Goal: Task Accomplishment & Management: Complete application form

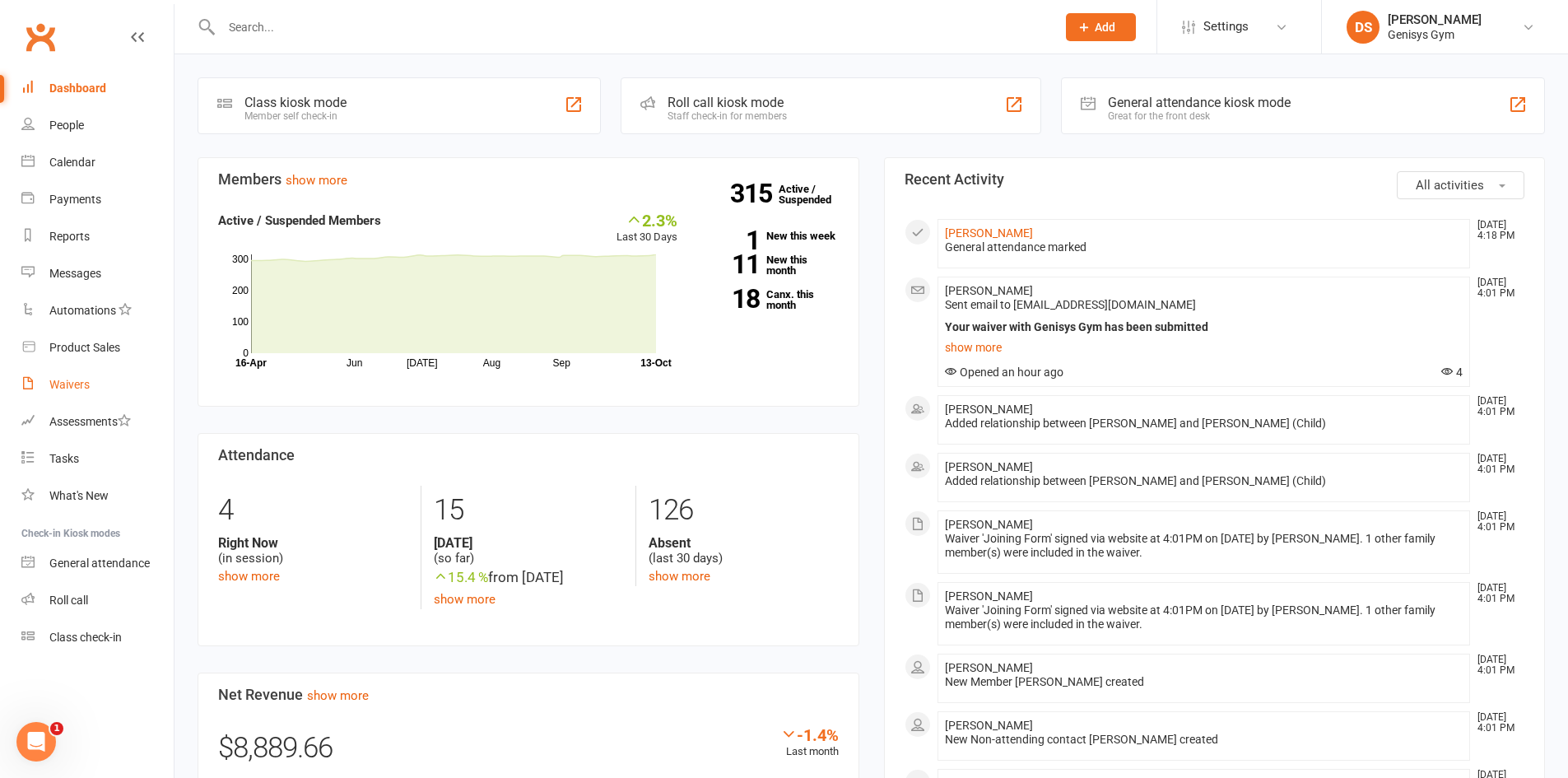
click at [95, 384] on link "Waivers" at bounding box center [97, 385] width 152 height 37
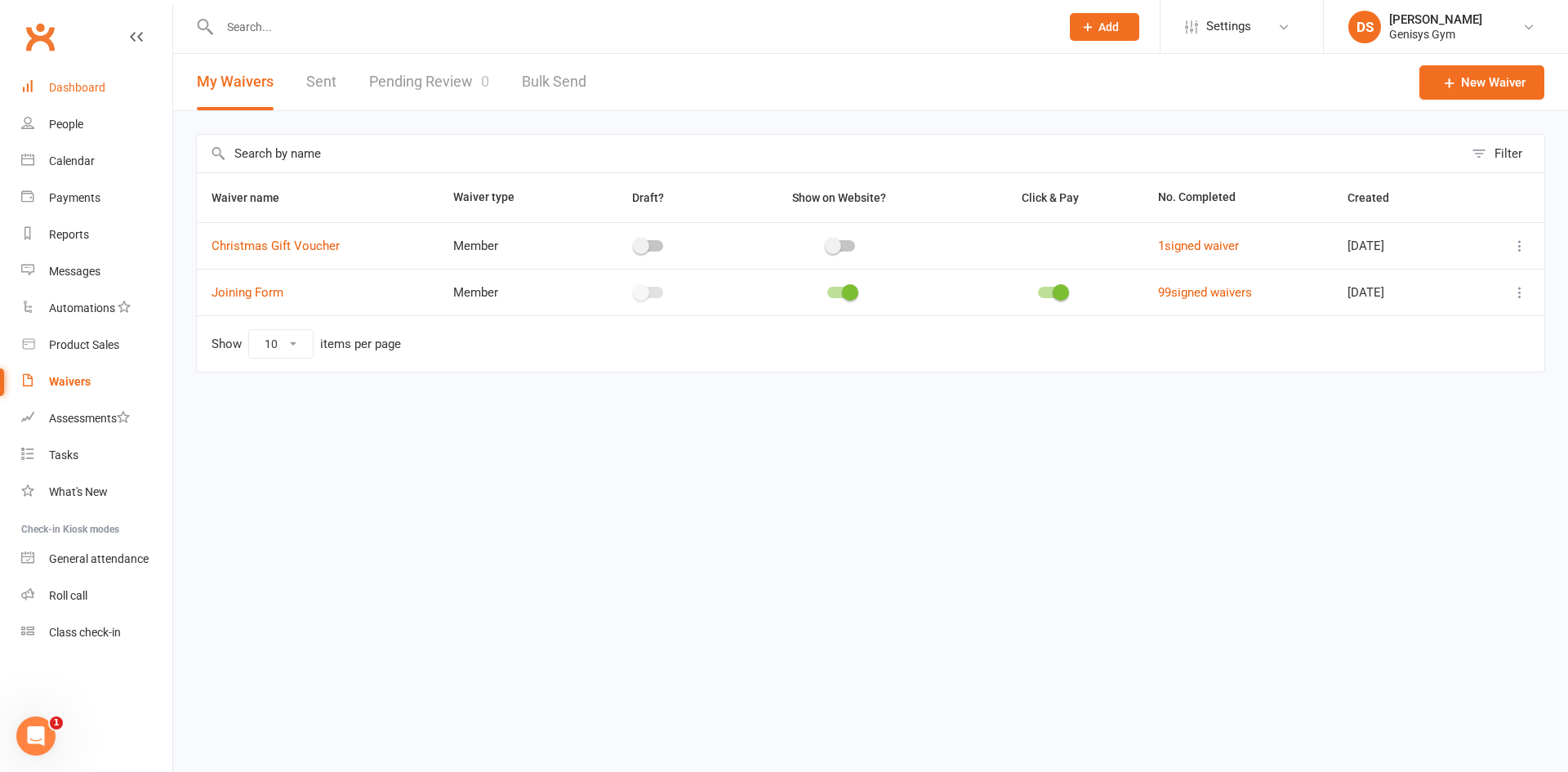
click at [65, 97] on link "Dashboard" at bounding box center [97, 88] width 151 height 37
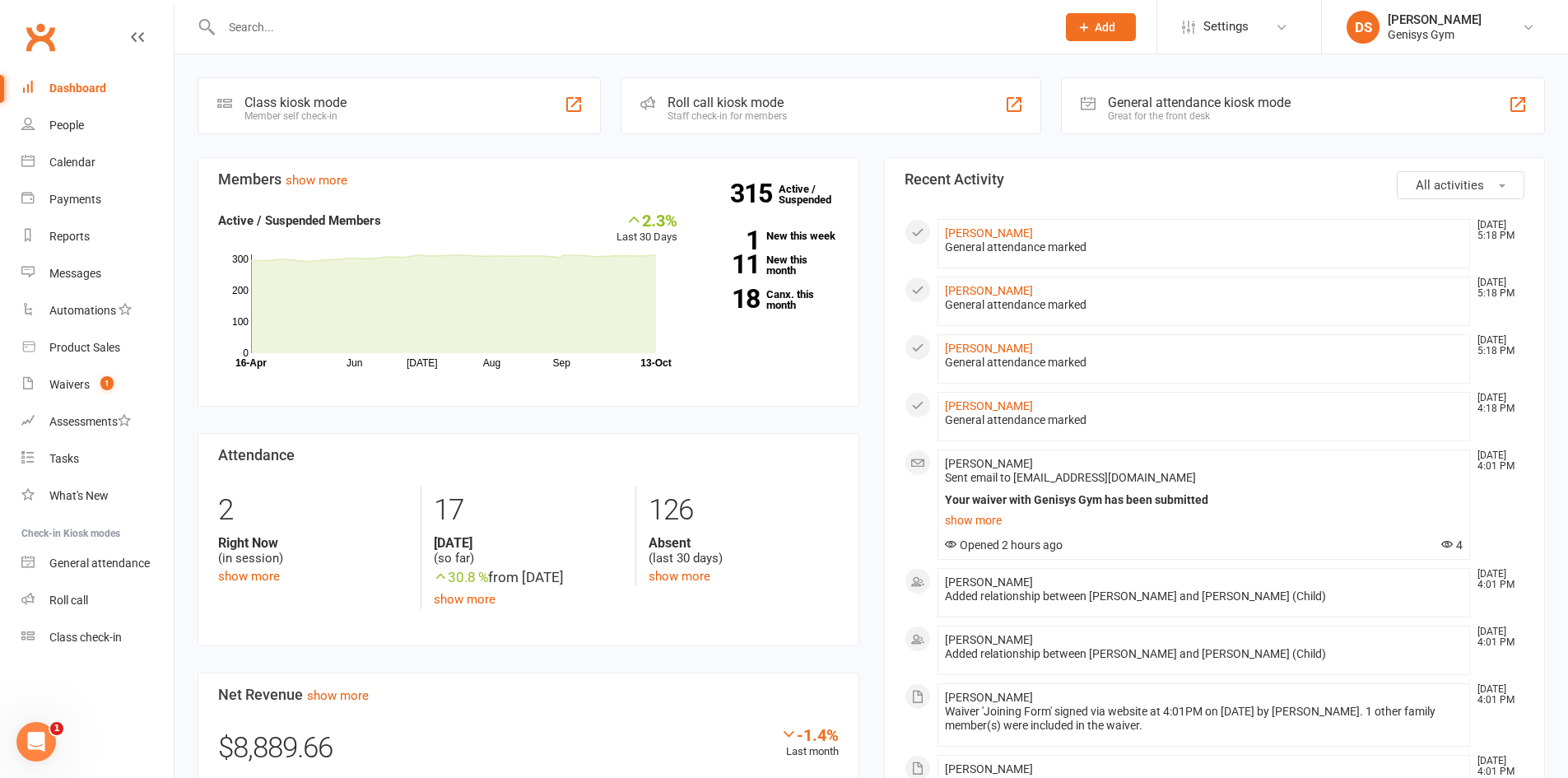
click at [1117, 28] on button "Add" at bounding box center [1100, 27] width 70 height 28
click at [1084, 109] on link "Member" at bounding box center [1083, 112] width 146 height 38
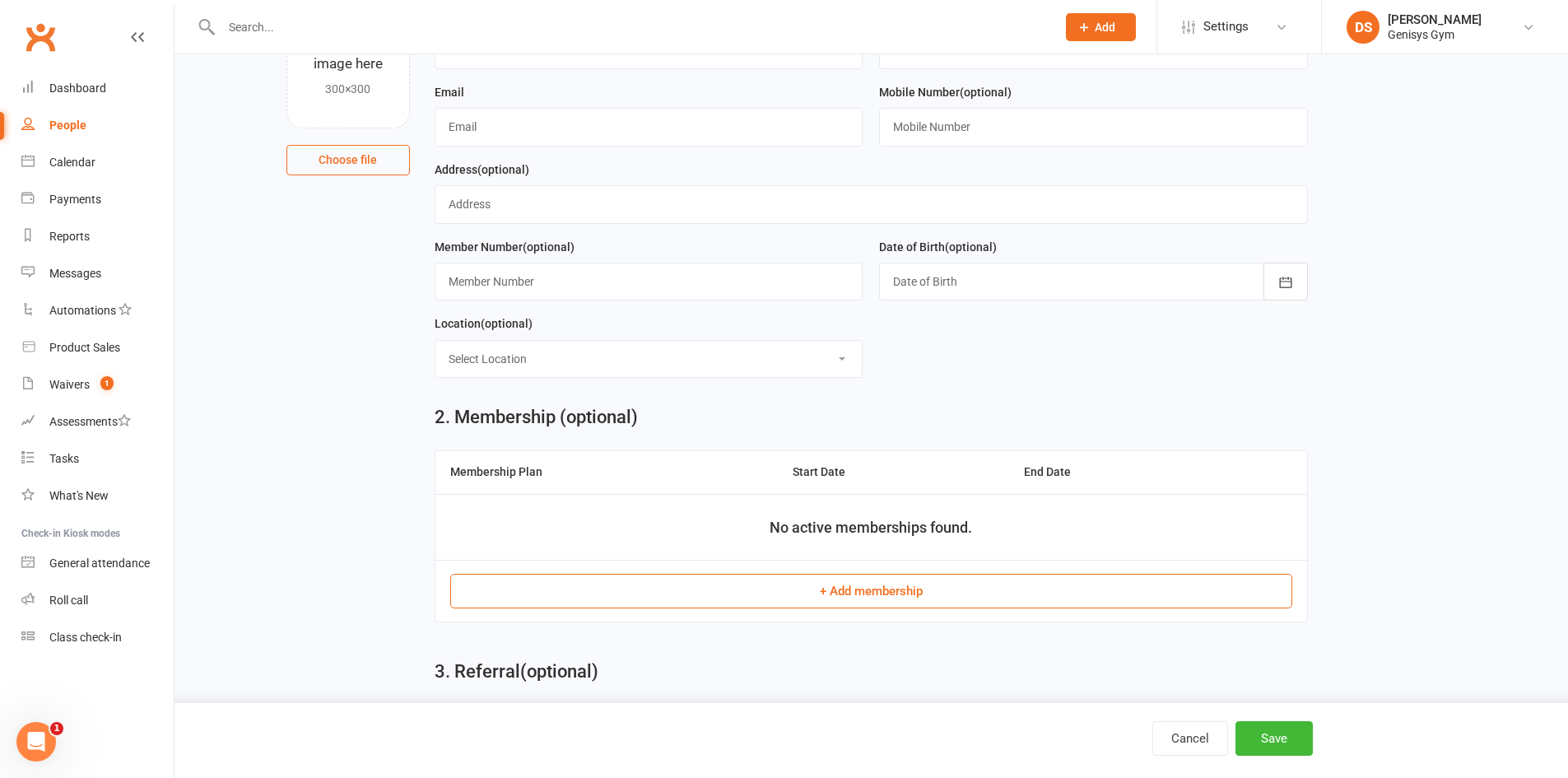
scroll to position [165, 0]
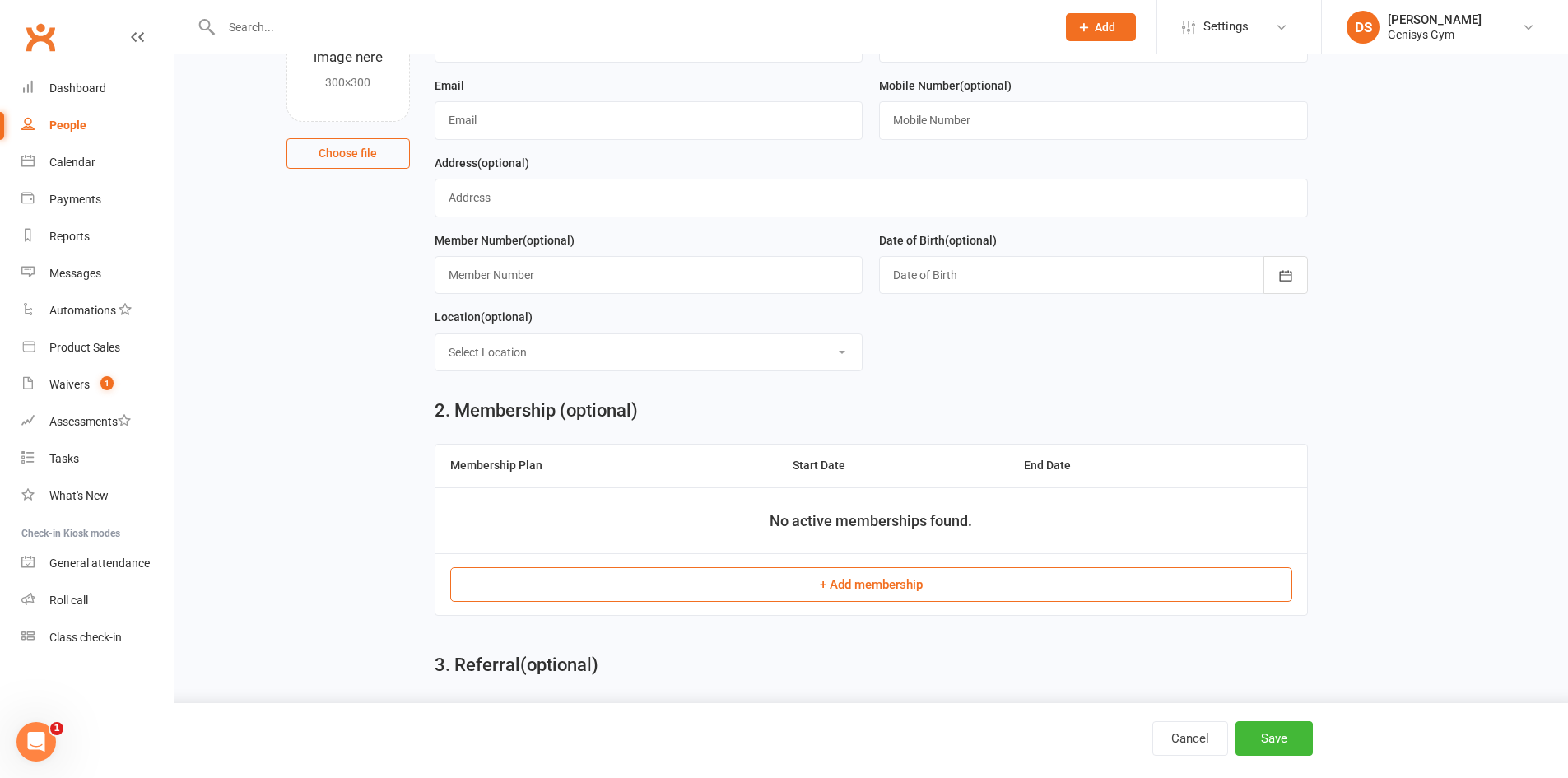
click at [572, 480] on th "Membership Plan" at bounding box center [606, 465] width 342 height 42
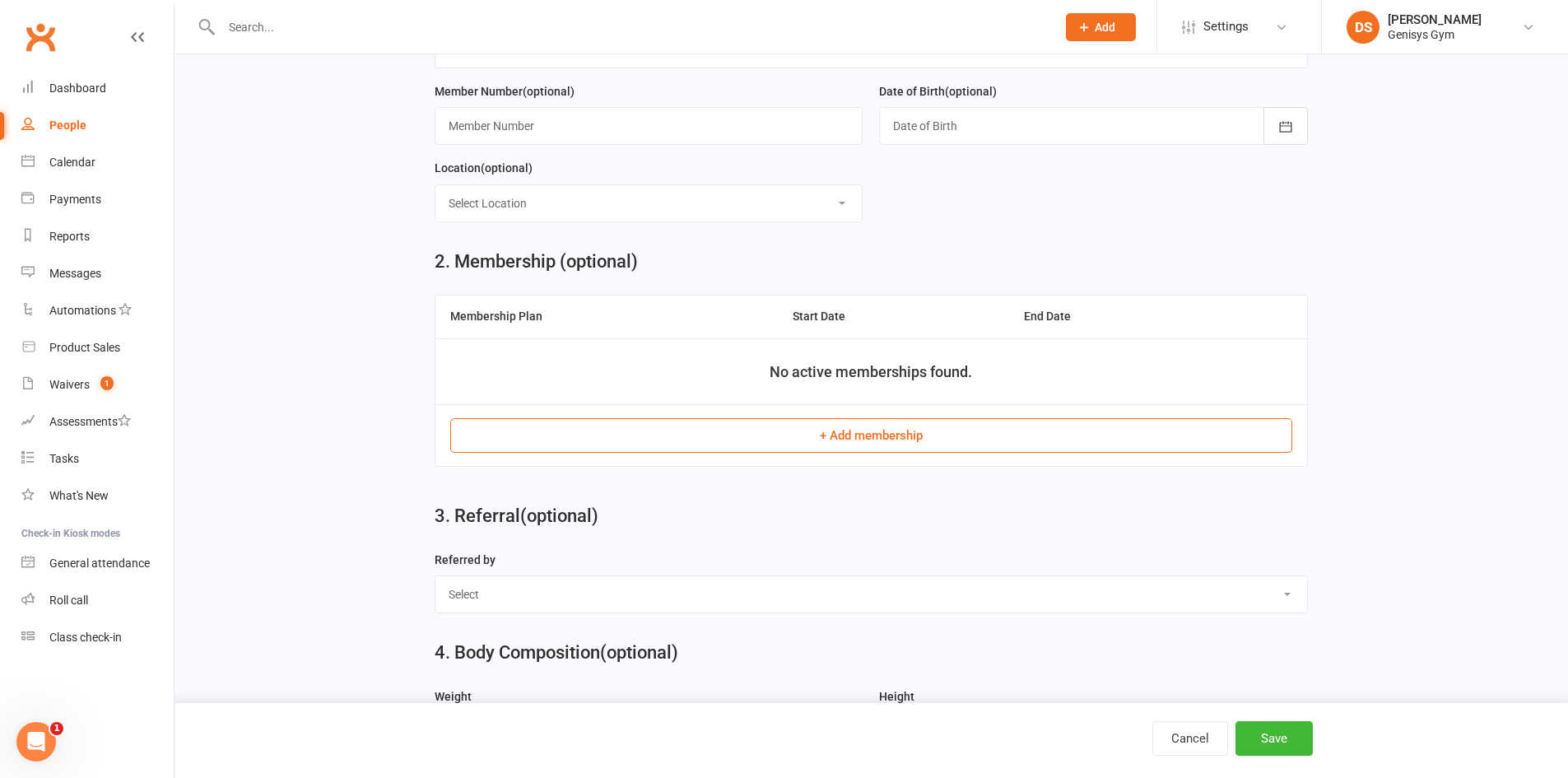
scroll to position [329, 0]
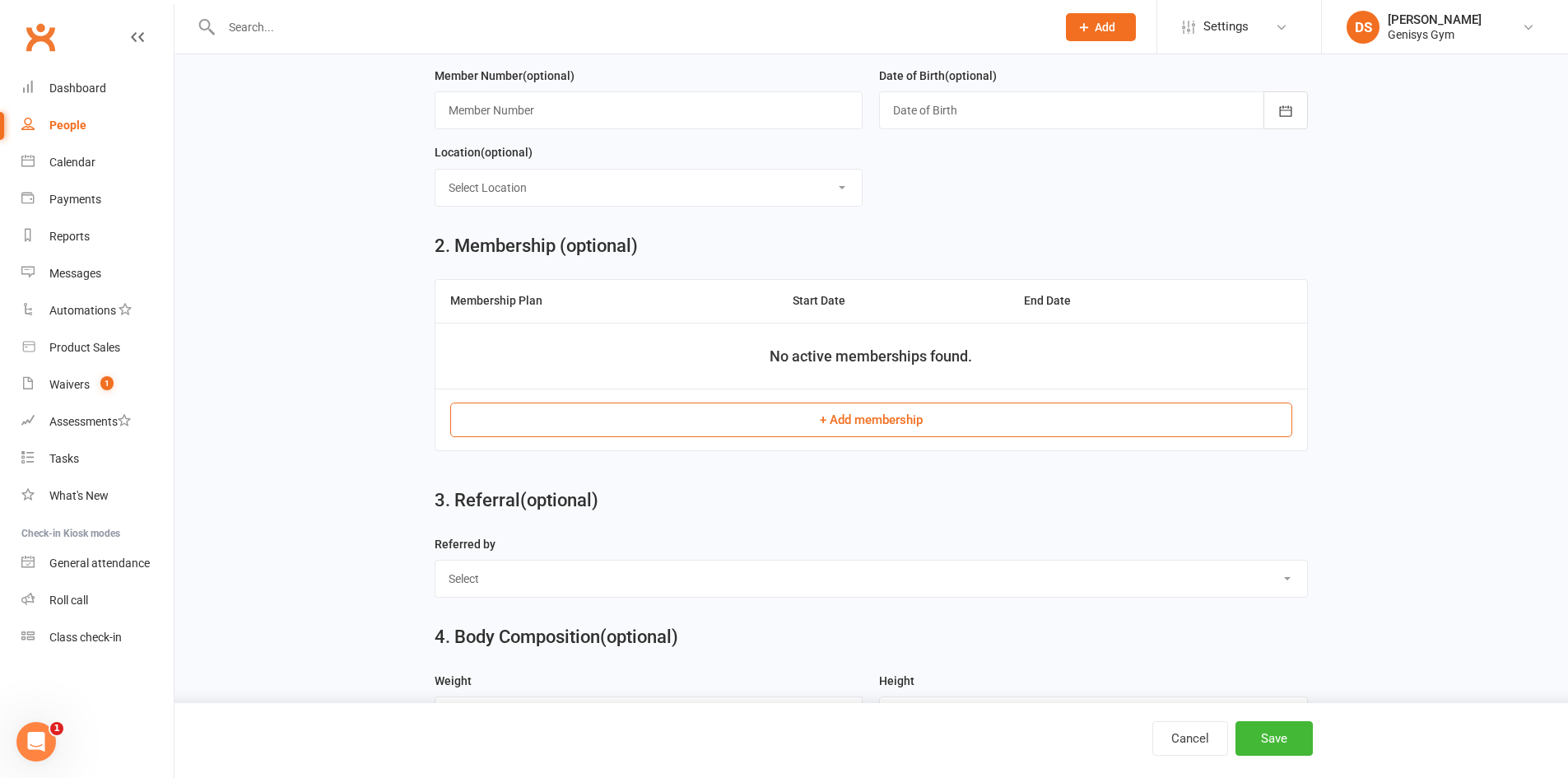
click at [660, 418] on button "+ Add membership" at bounding box center [870, 419] width 842 height 34
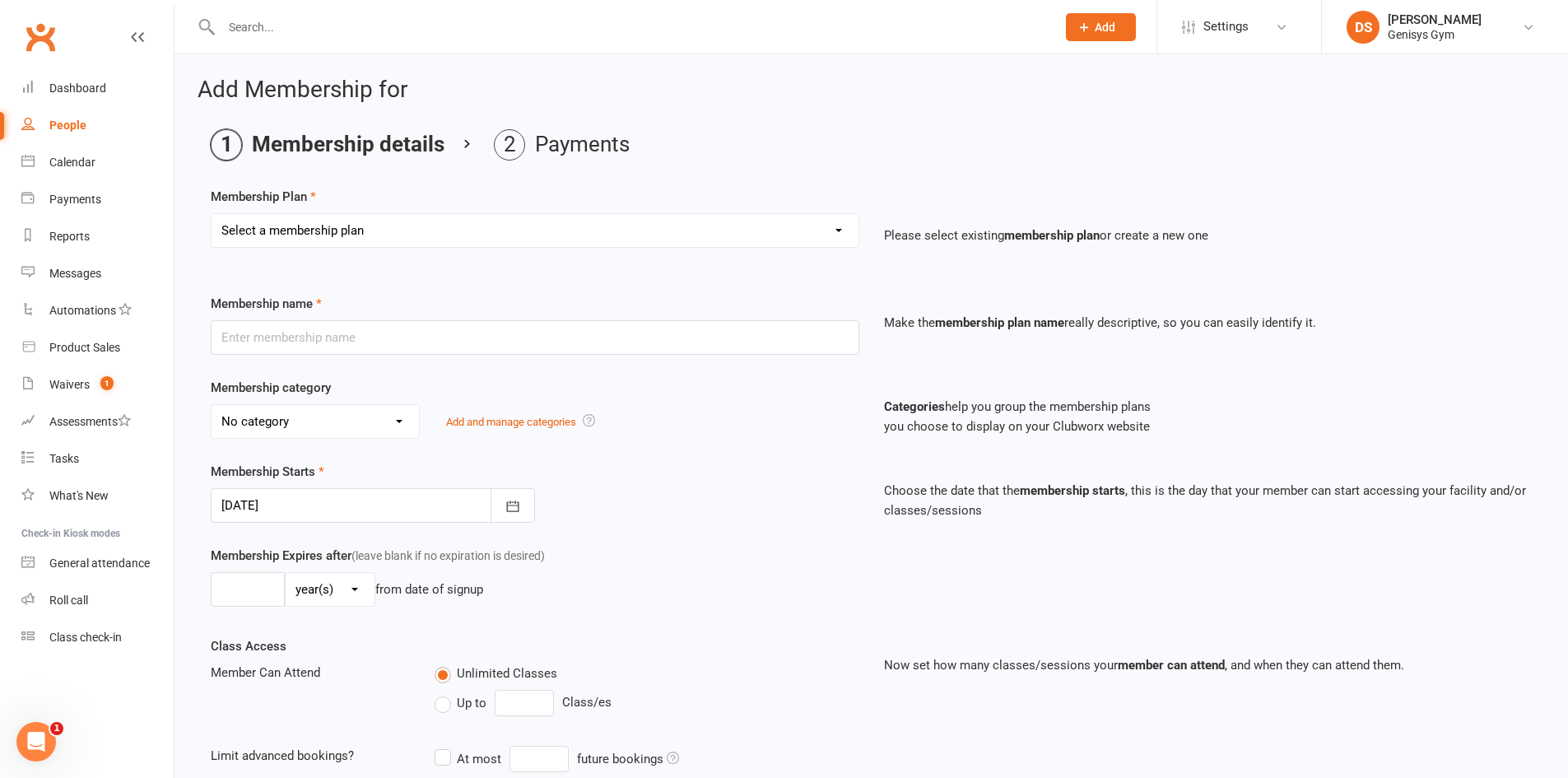
click at [364, 230] on select "Select a membership plan Create new Membership Plan 12 Month Membership Christm…" at bounding box center [534, 231] width 646 height 33
select select "5"
click at [211, 214] on select "Select a membership plan Create new Membership Plan 12 Month Membership Christm…" at bounding box center [534, 231] width 646 height 33
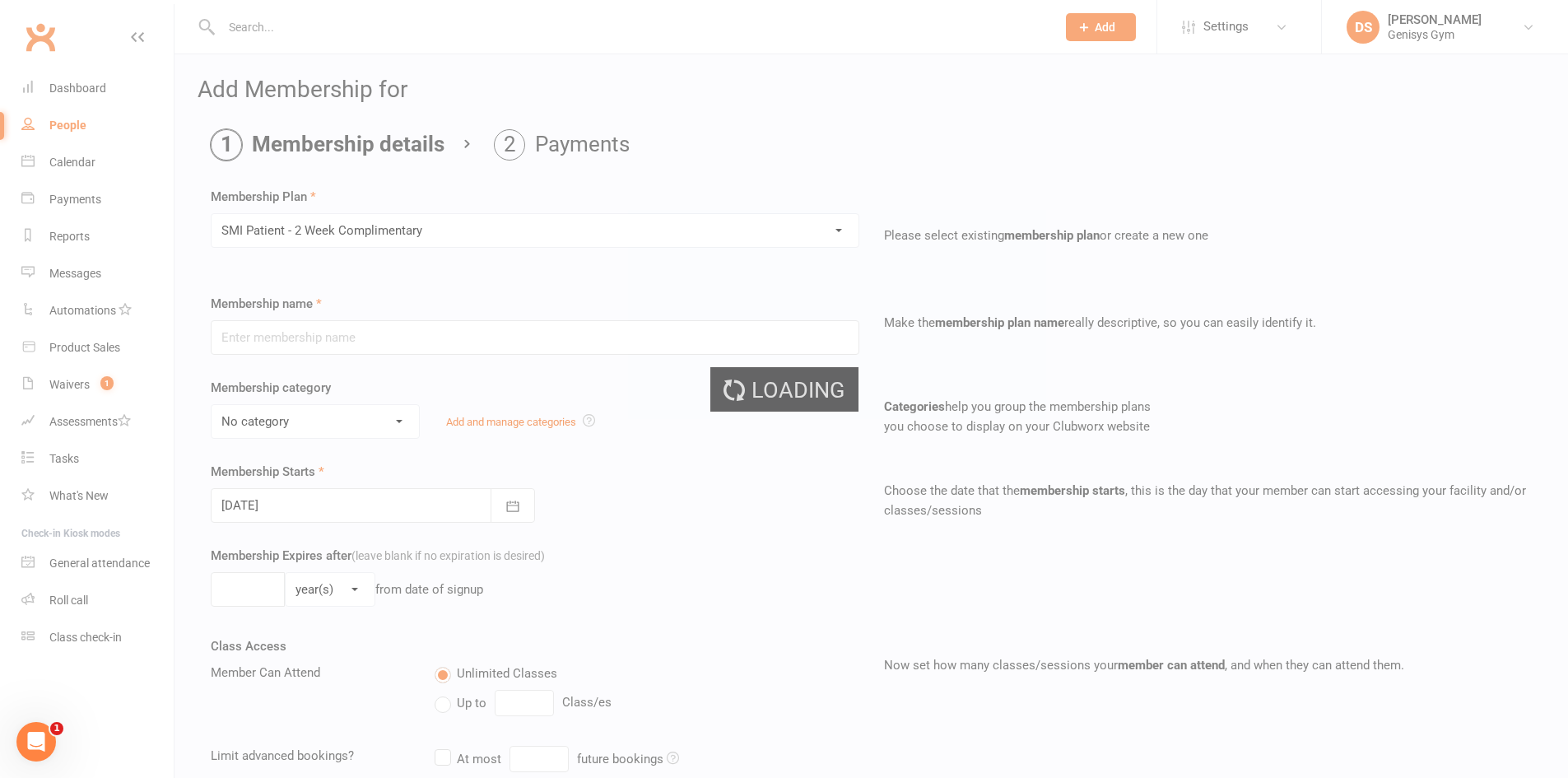
type input "SMI Patient - 2 Week Complimentary"
select select "0"
type input "2"
select select "1"
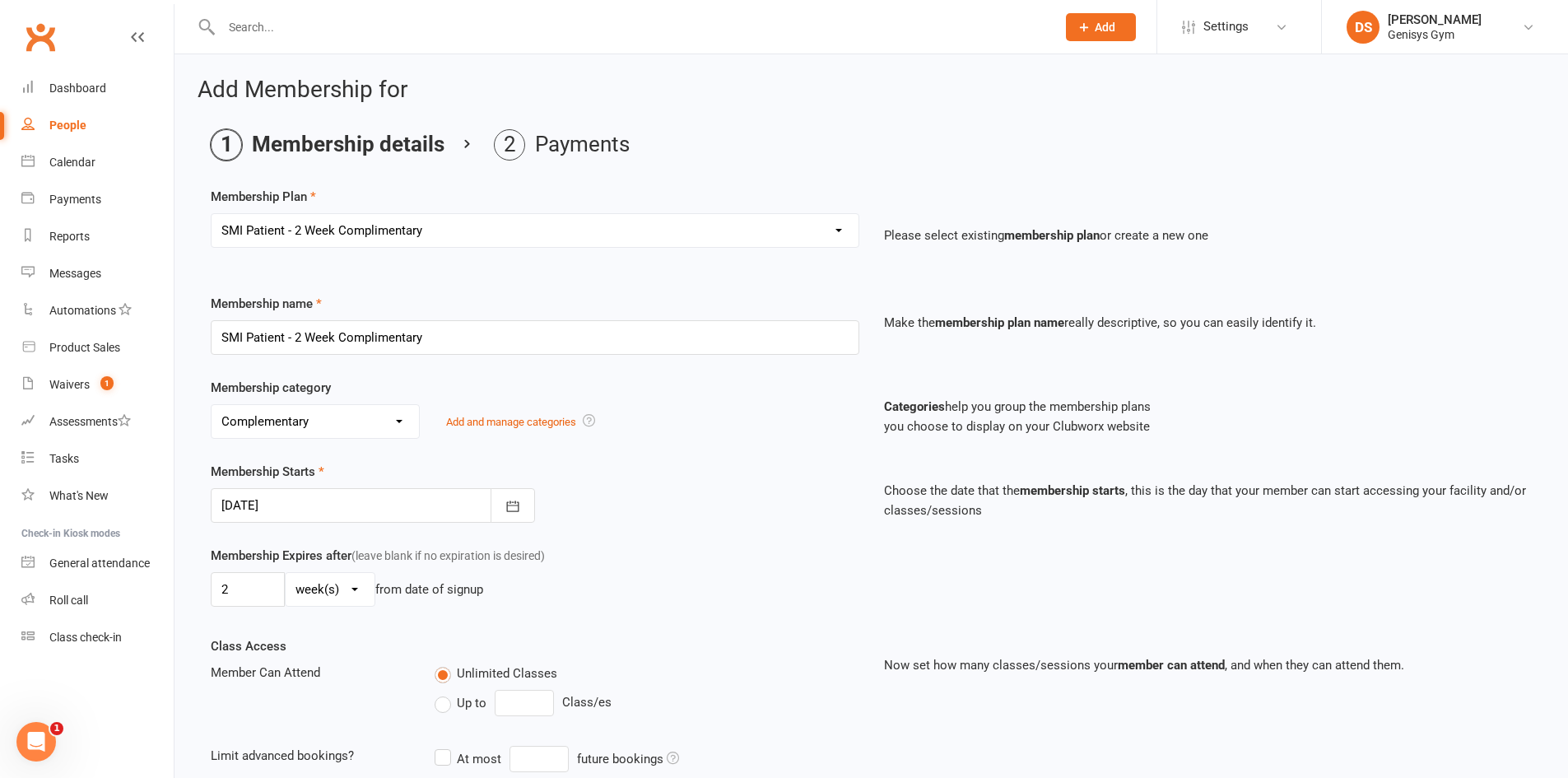
click at [373, 146] on li "Membership details" at bounding box center [327, 145] width 234 height 31
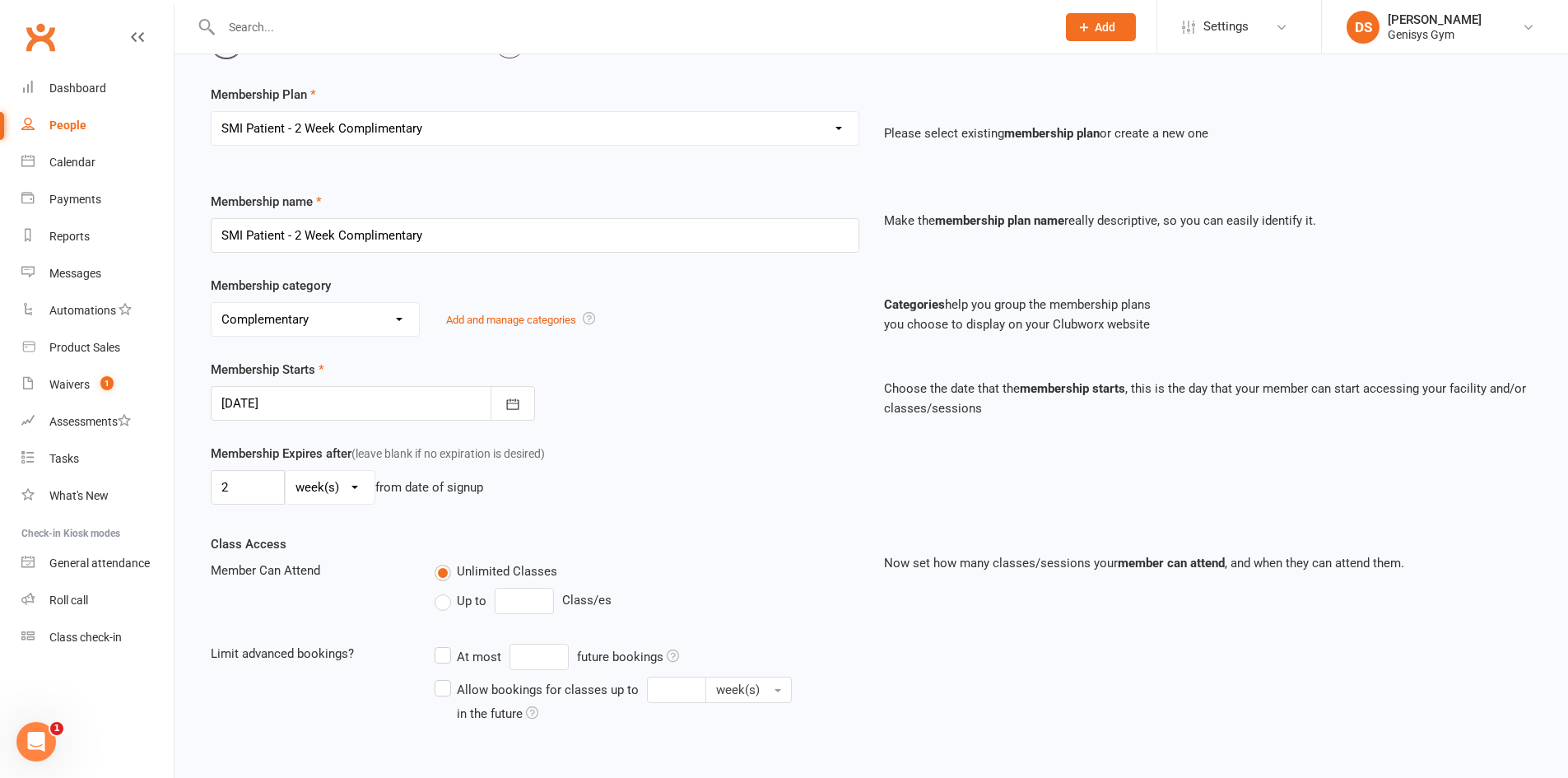
scroll to position [332, 0]
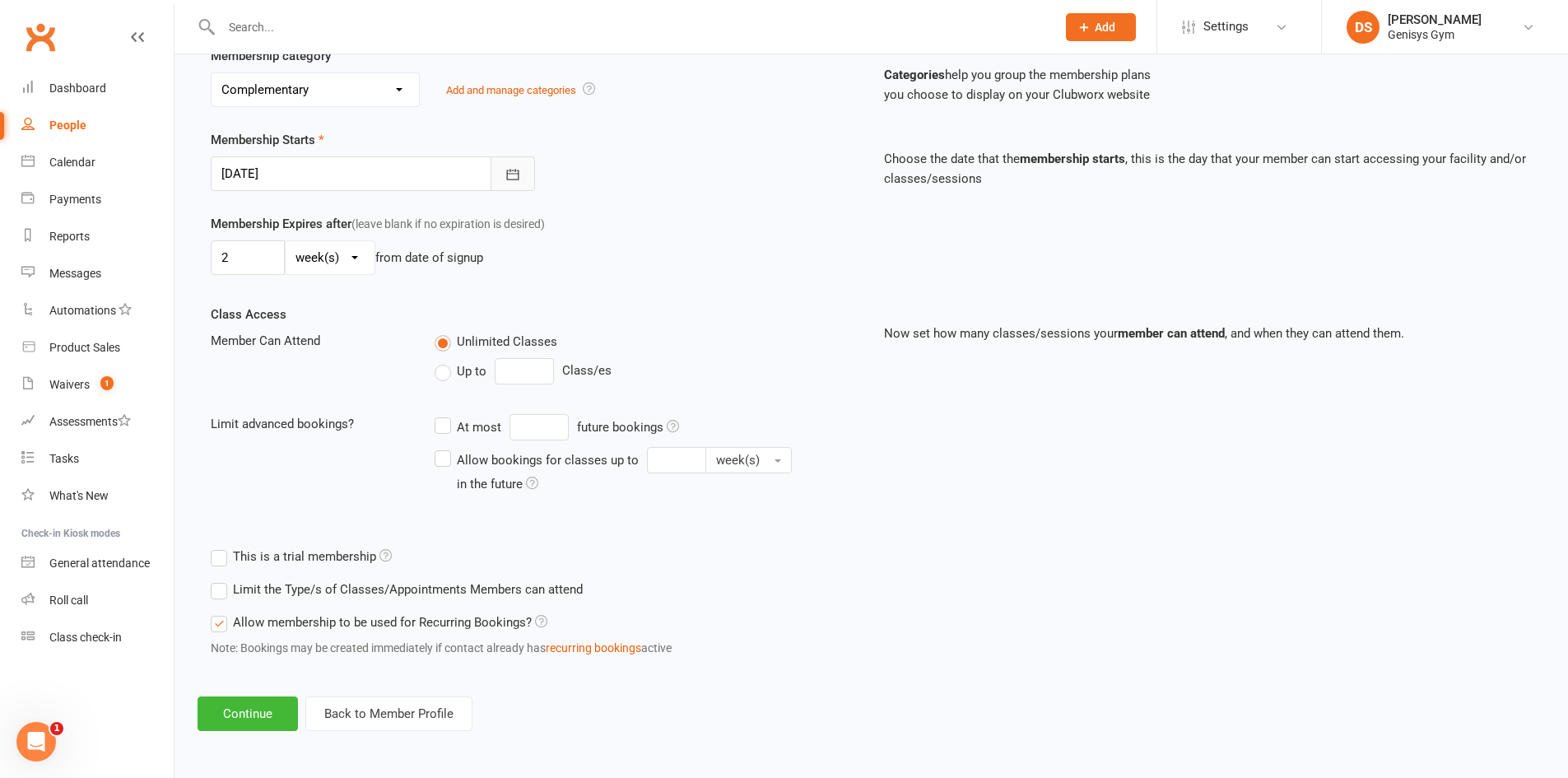
click at [530, 177] on button "button" at bounding box center [512, 173] width 44 height 34
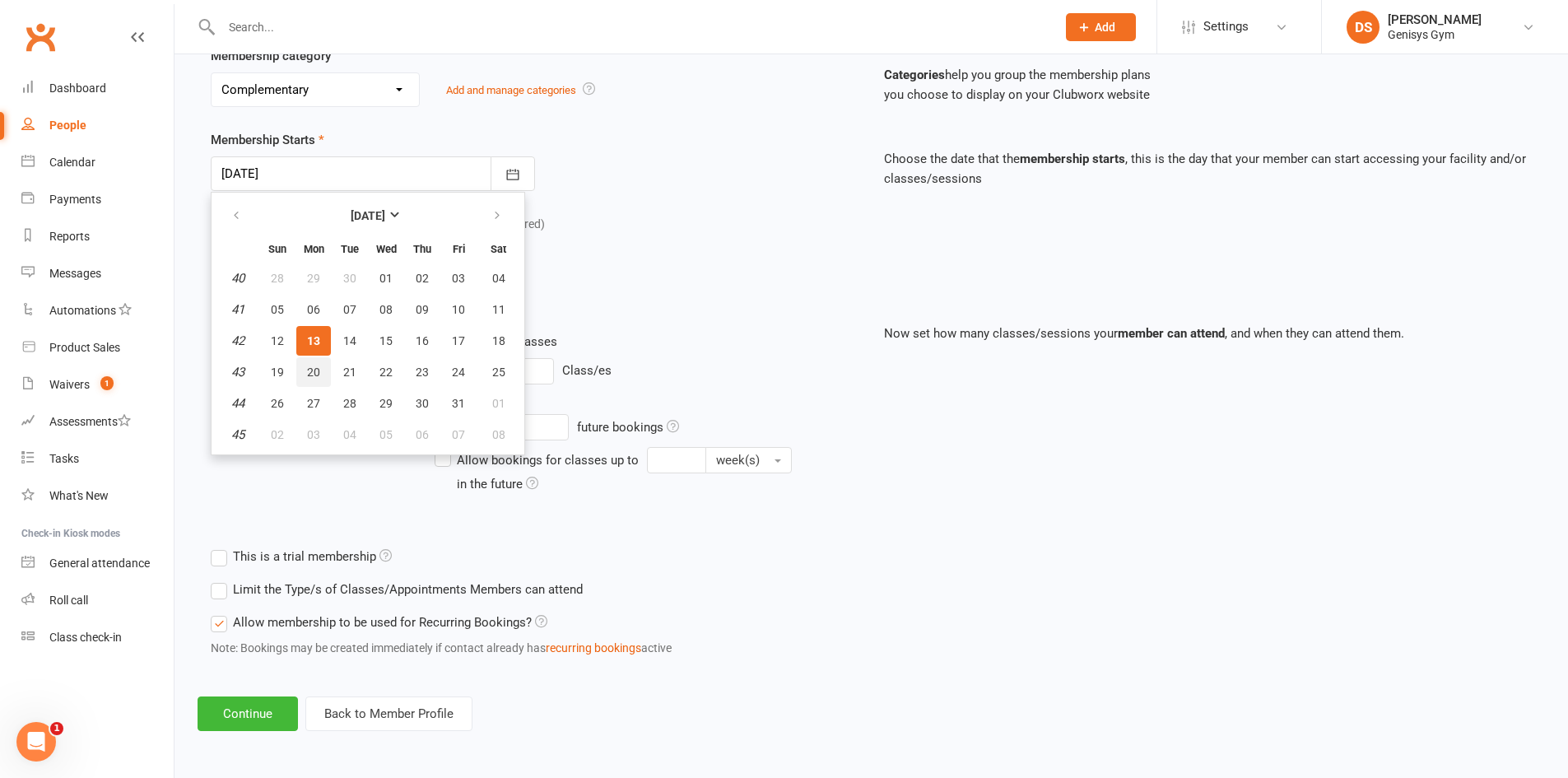
click at [308, 361] on button "20" at bounding box center [313, 372] width 34 height 29
type input "[DATE]"
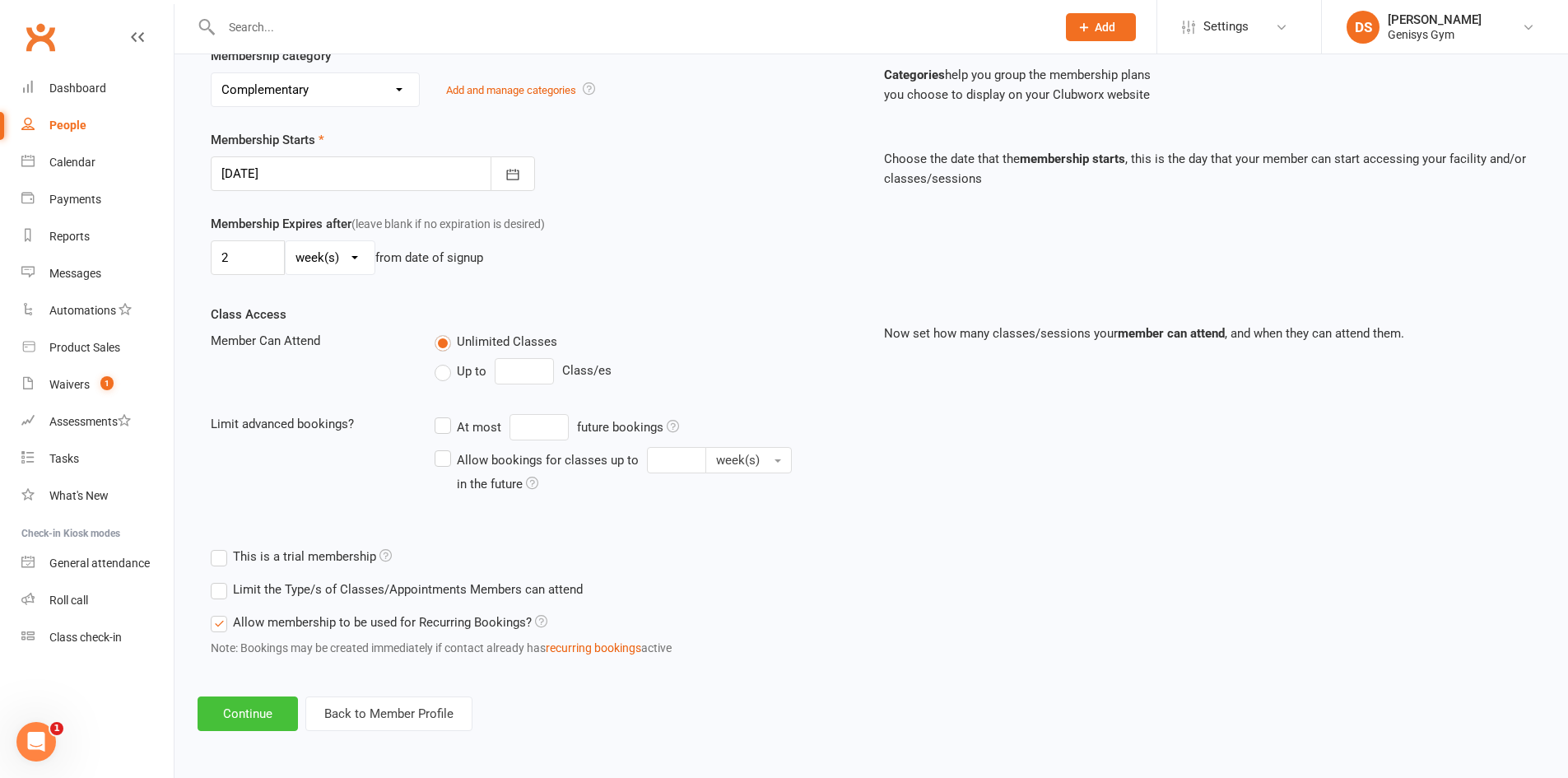
click at [278, 701] on button "Continue" at bounding box center [248, 713] width 100 height 34
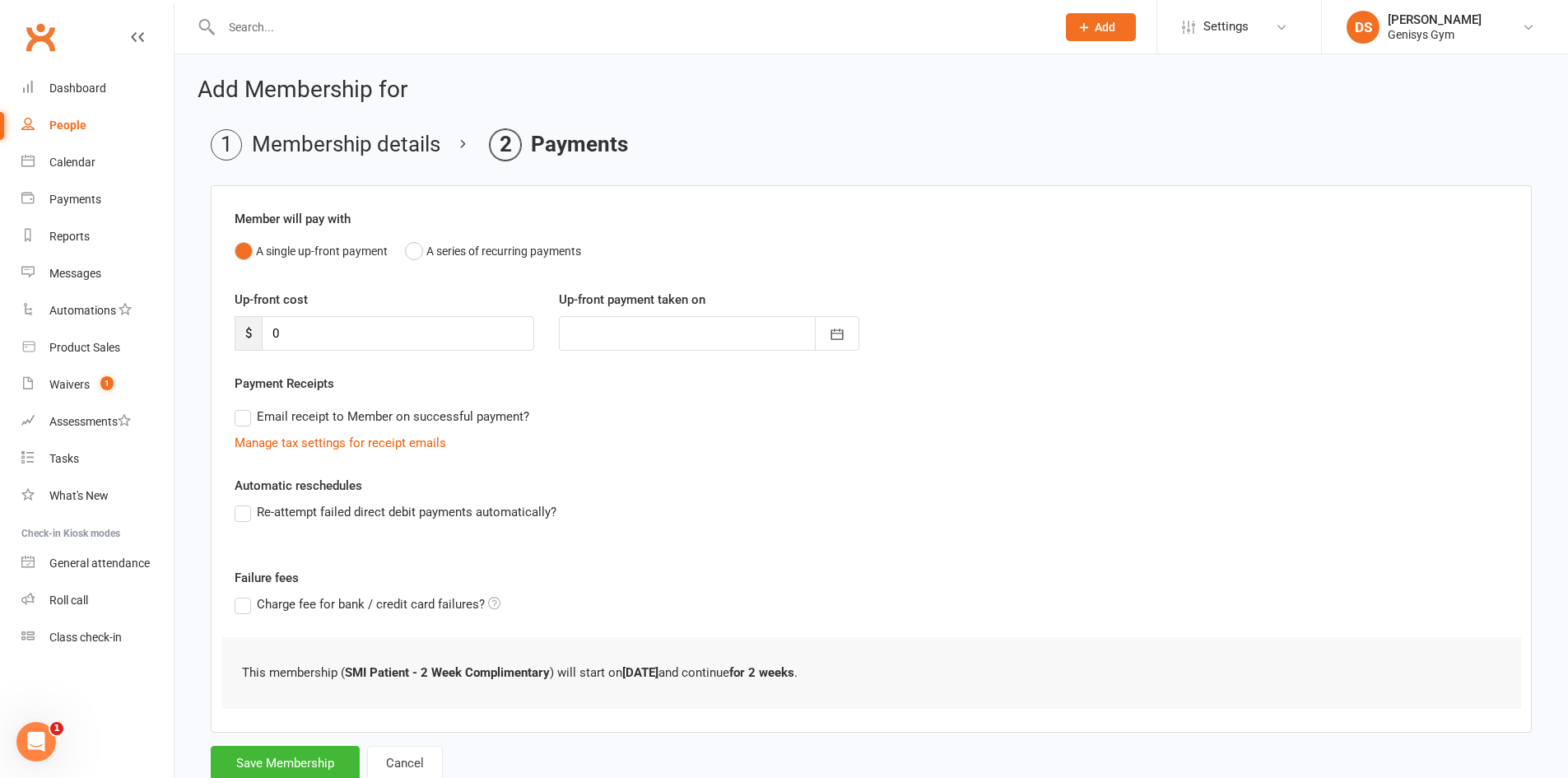
scroll to position [53, 0]
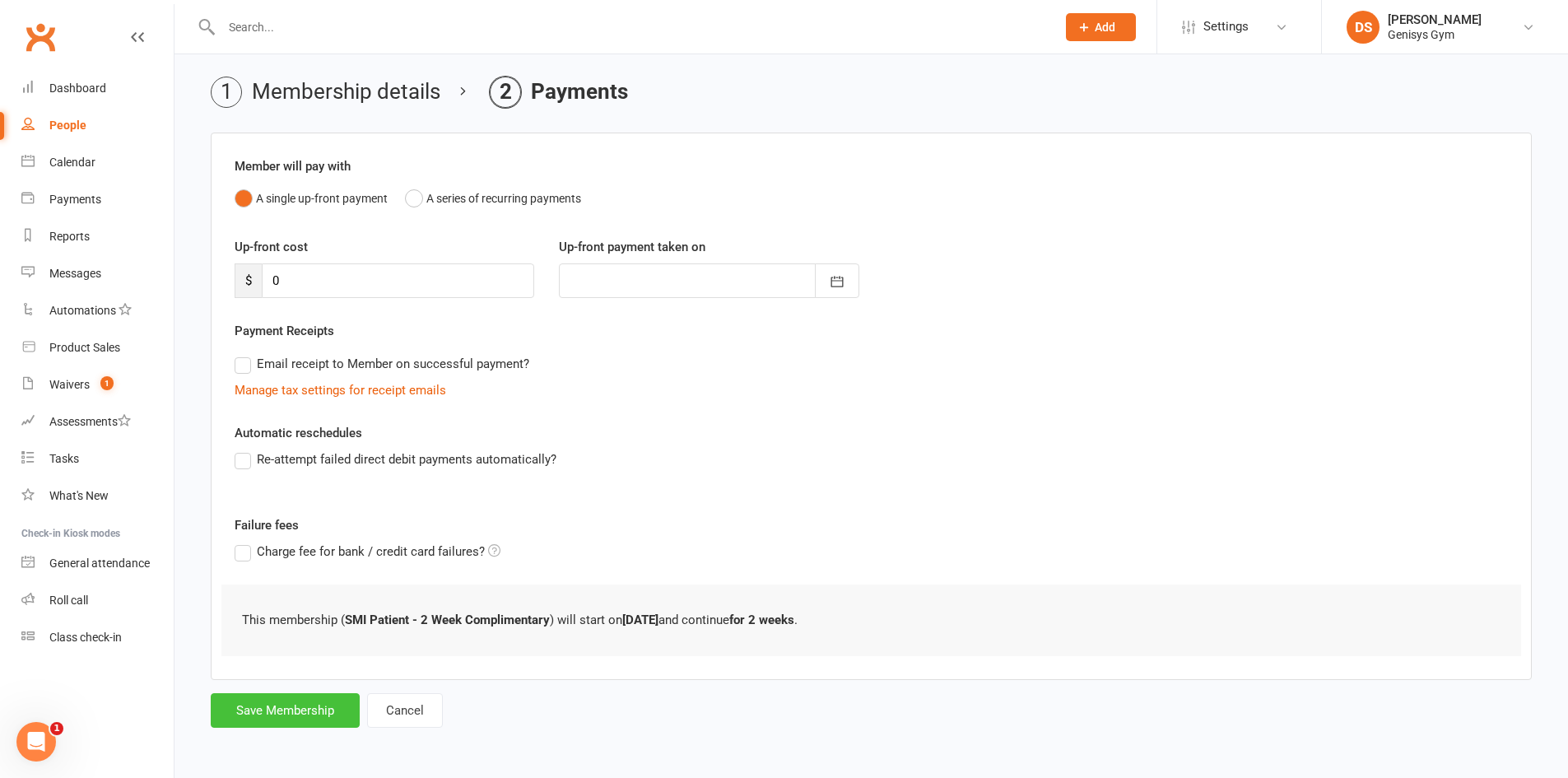
click at [343, 704] on button "Save Membership" at bounding box center [285, 709] width 149 height 34
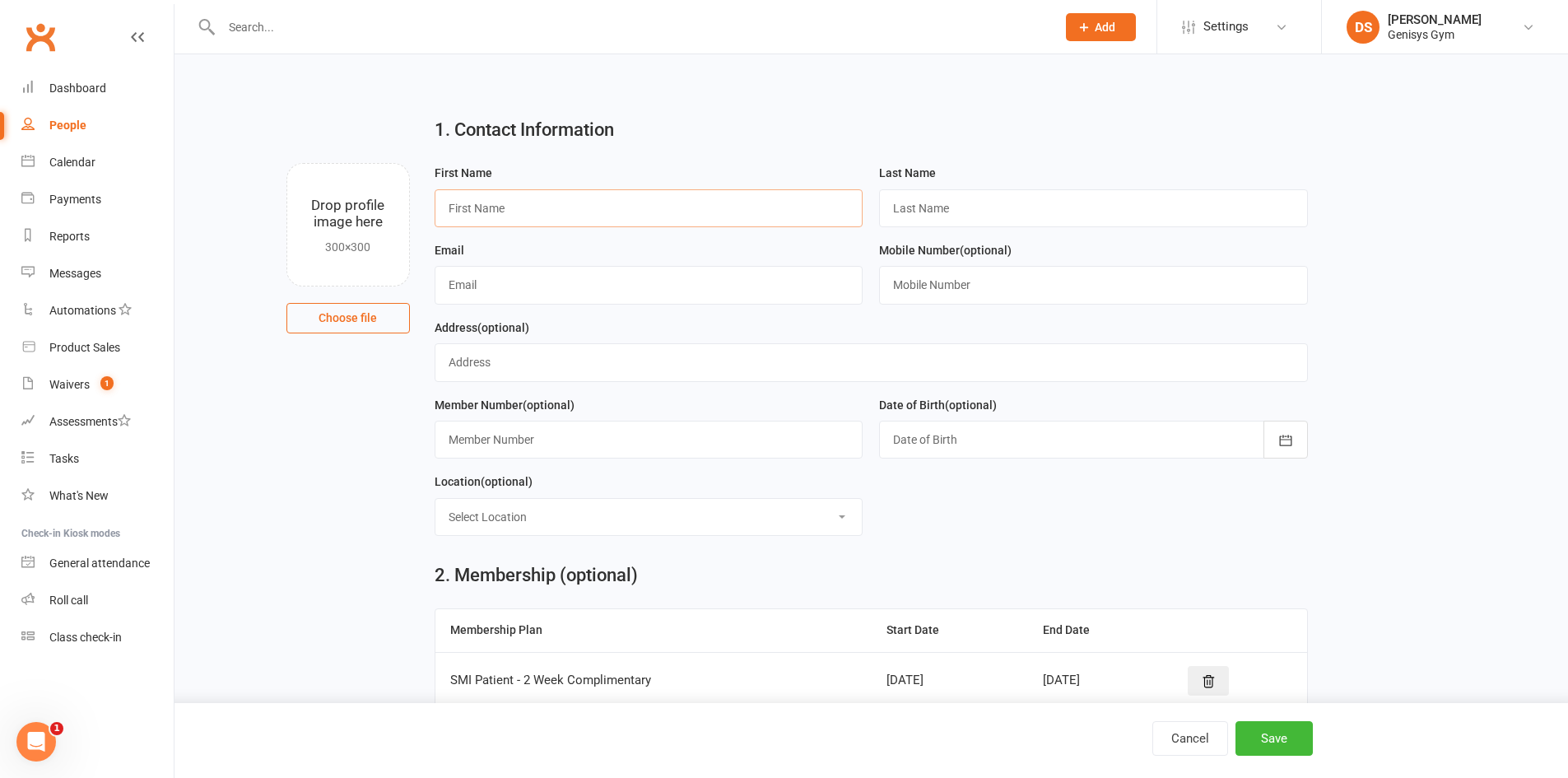
drag, startPoint x: 545, startPoint y: 217, endPoint x: 539, endPoint y: 225, distance: 10.0
click at [545, 217] on input "text" at bounding box center [648, 208] width 428 height 38
type input "[PERSON_NAME]"
click at [967, 196] on input "text" at bounding box center [1093, 208] width 428 height 38
type input "[PERSON_NAME]"
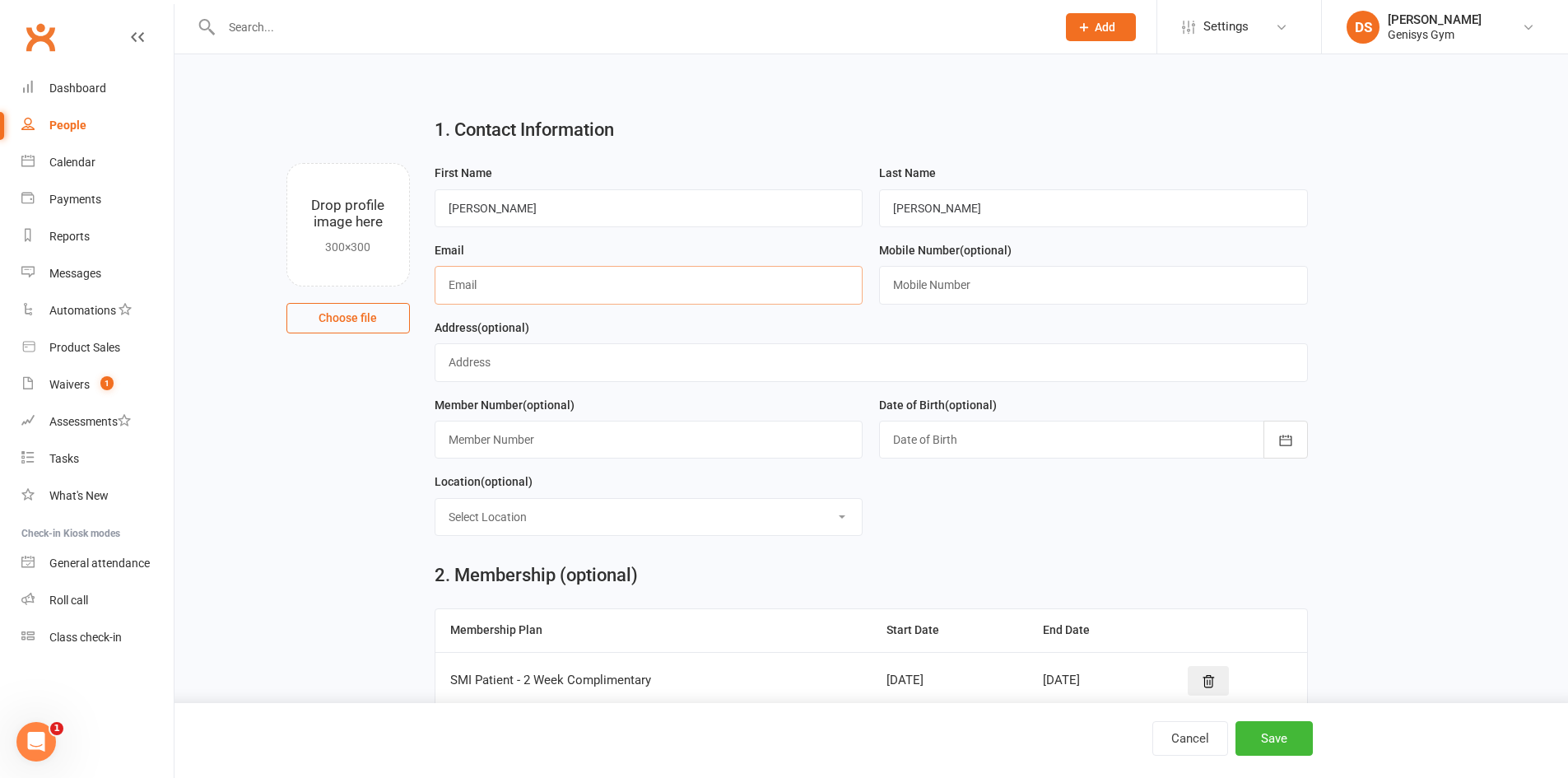
click at [828, 280] on input "text" at bounding box center [648, 285] width 428 height 38
type input "[EMAIL_ADDRESS][DOMAIN_NAME]"
click at [940, 280] on input "text" at bounding box center [1093, 285] width 428 height 38
type input "0426873728"
click at [543, 364] on input "text" at bounding box center [870, 361] width 873 height 38
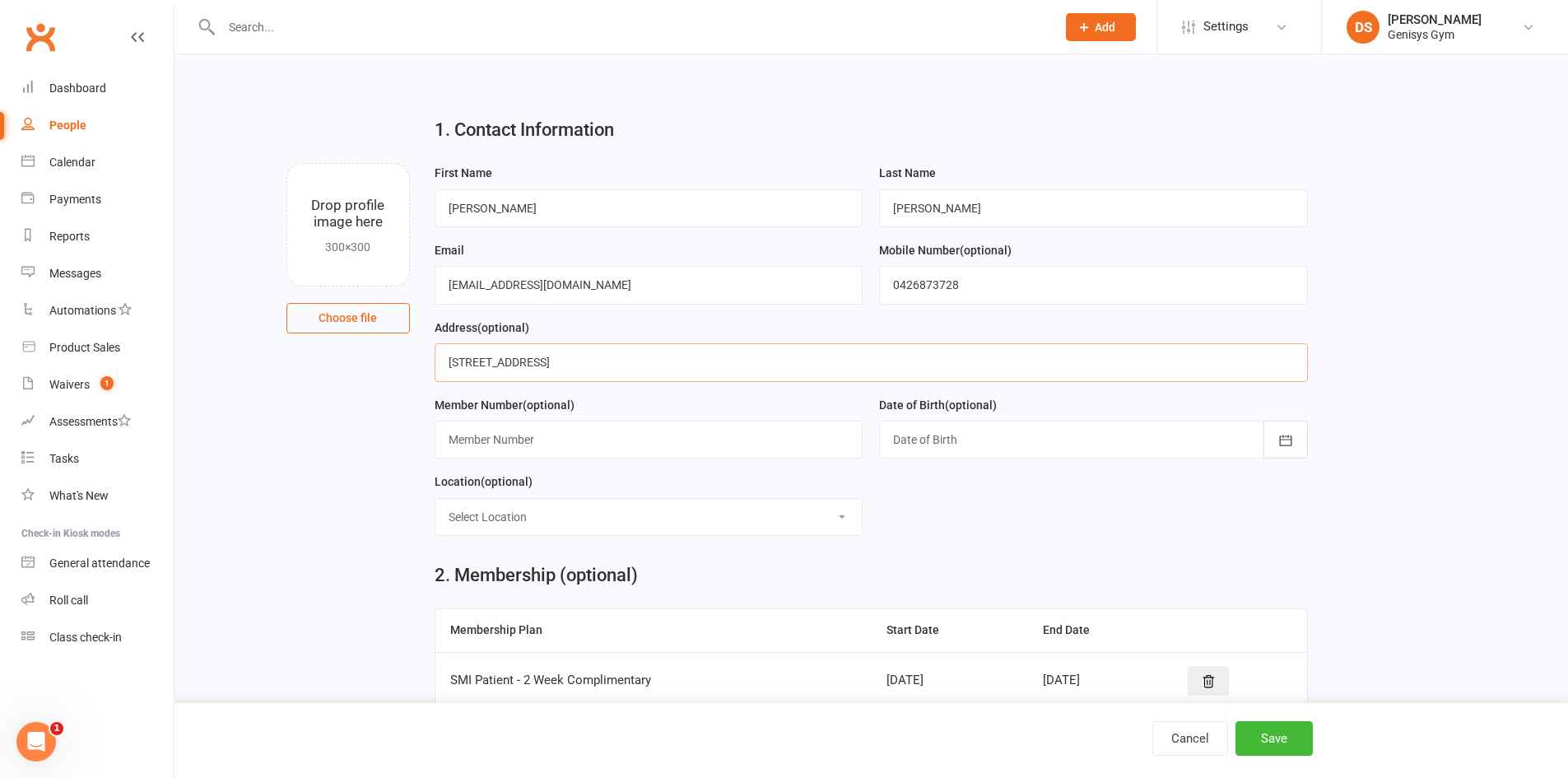
drag, startPoint x: 553, startPoint y: 355, endPoint x: 358, endPoint y: 325, distance: 197.3
click at [358, 163] on div "Drop profile image here 300×300 Choose file First Name [PERSON_NAME] Last Name …" at bounding box center [870, 163] width 1347 height 0
click at [637, 399] on div "Member Number (optional)" at bounding box center [648, 426] width 428 height 64
click at [621, 364] on input "[STREET_ADDRESS]" at bounding box center [870, 361] width 873 height 38
type input "[STREET_ADDRESS]"
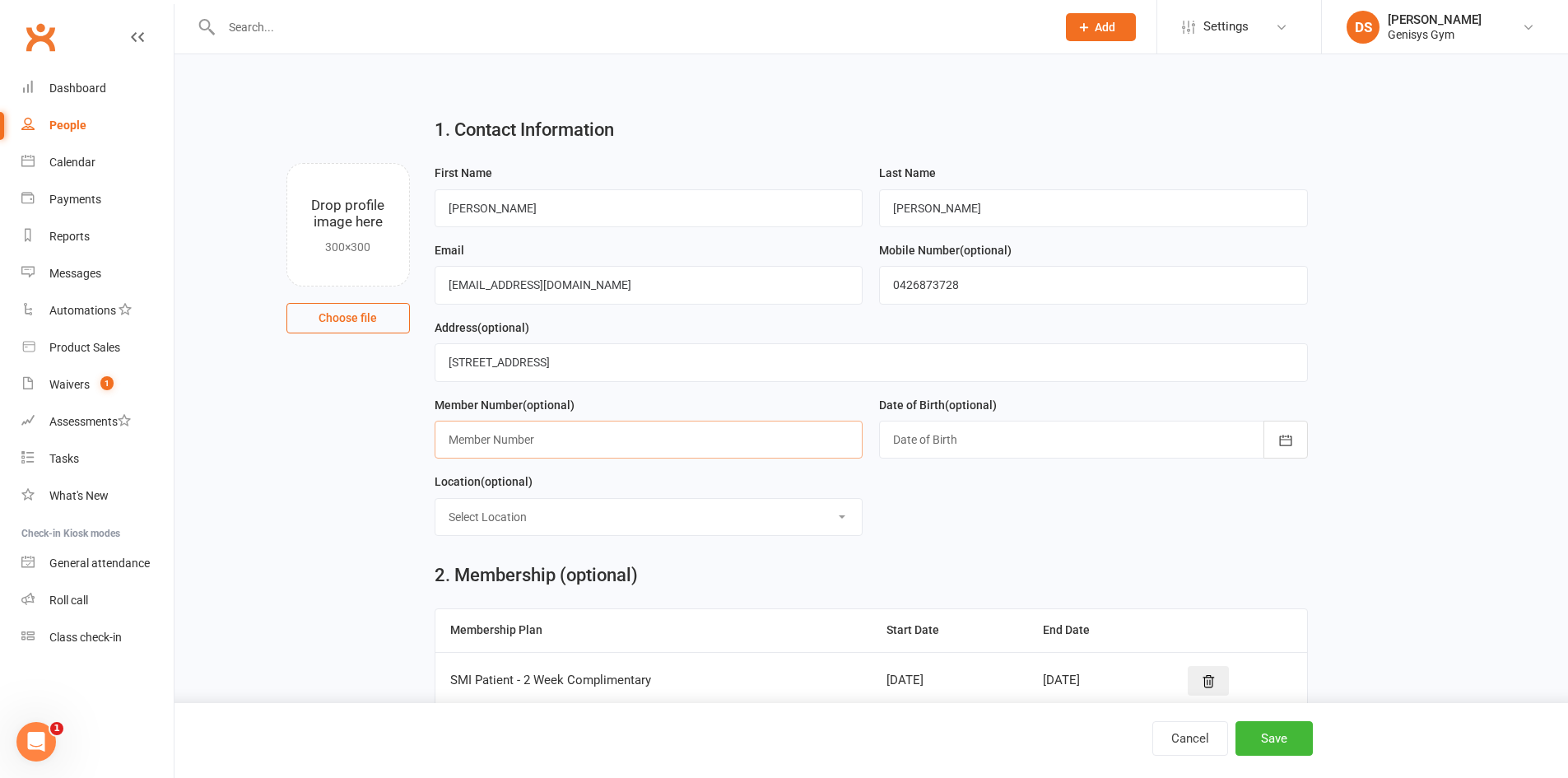
click at [604, 451] on input "text" at bounding box center [648, 439] width 428 height 38
type input "21571311352"
click at [1269, 444] on button "button" at bounding box center [1285, 439] width 44 height 38
click at [913, 481] on button "button" at bounding box center [907, 480] width 35 height 29
click at [930, 523] on button "2001" at bounding box center [911, 514] width 54 height 31
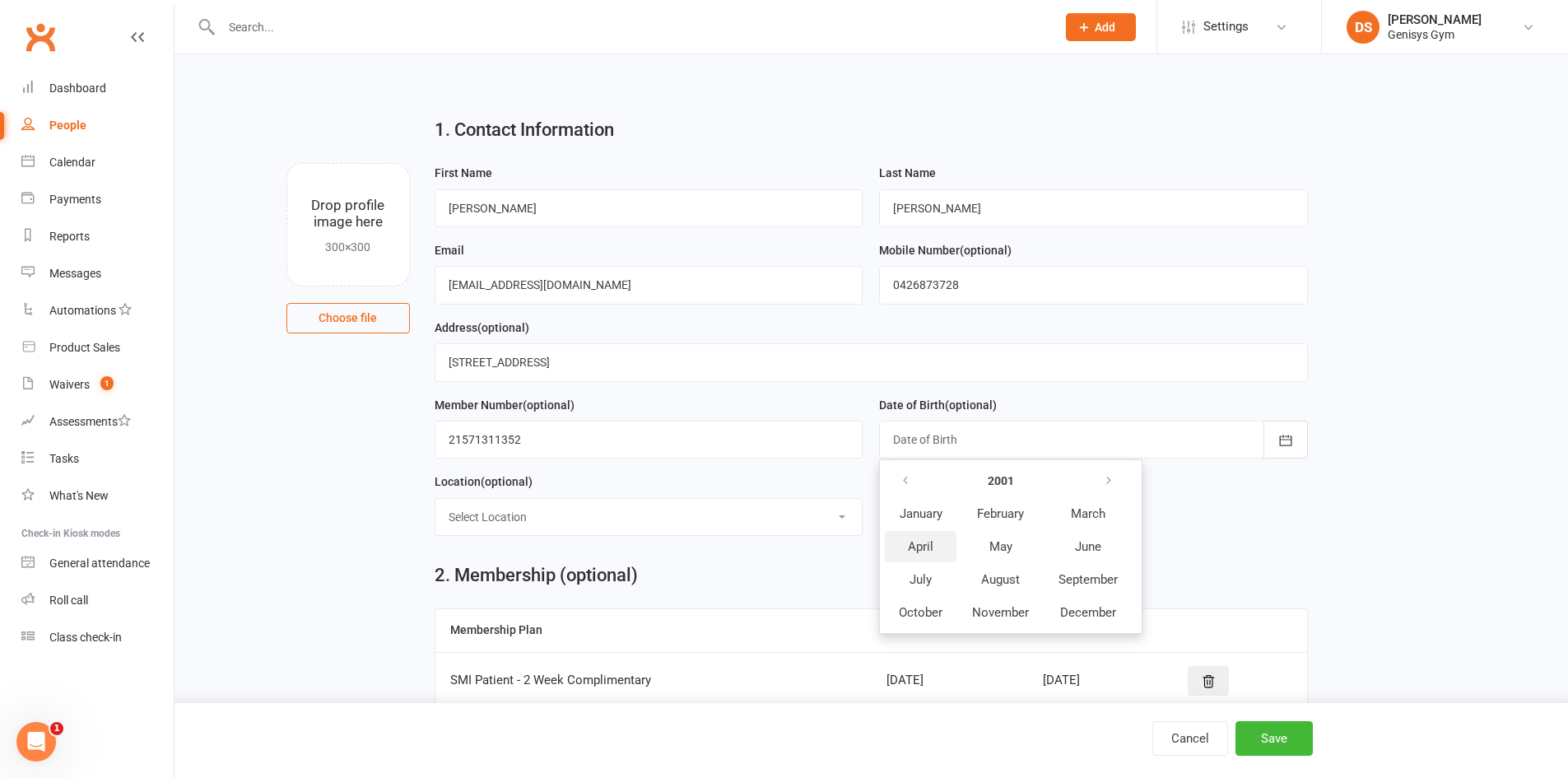
click at [927, 554] on span "April" at bounding box center [921, 546] width 26 height 15
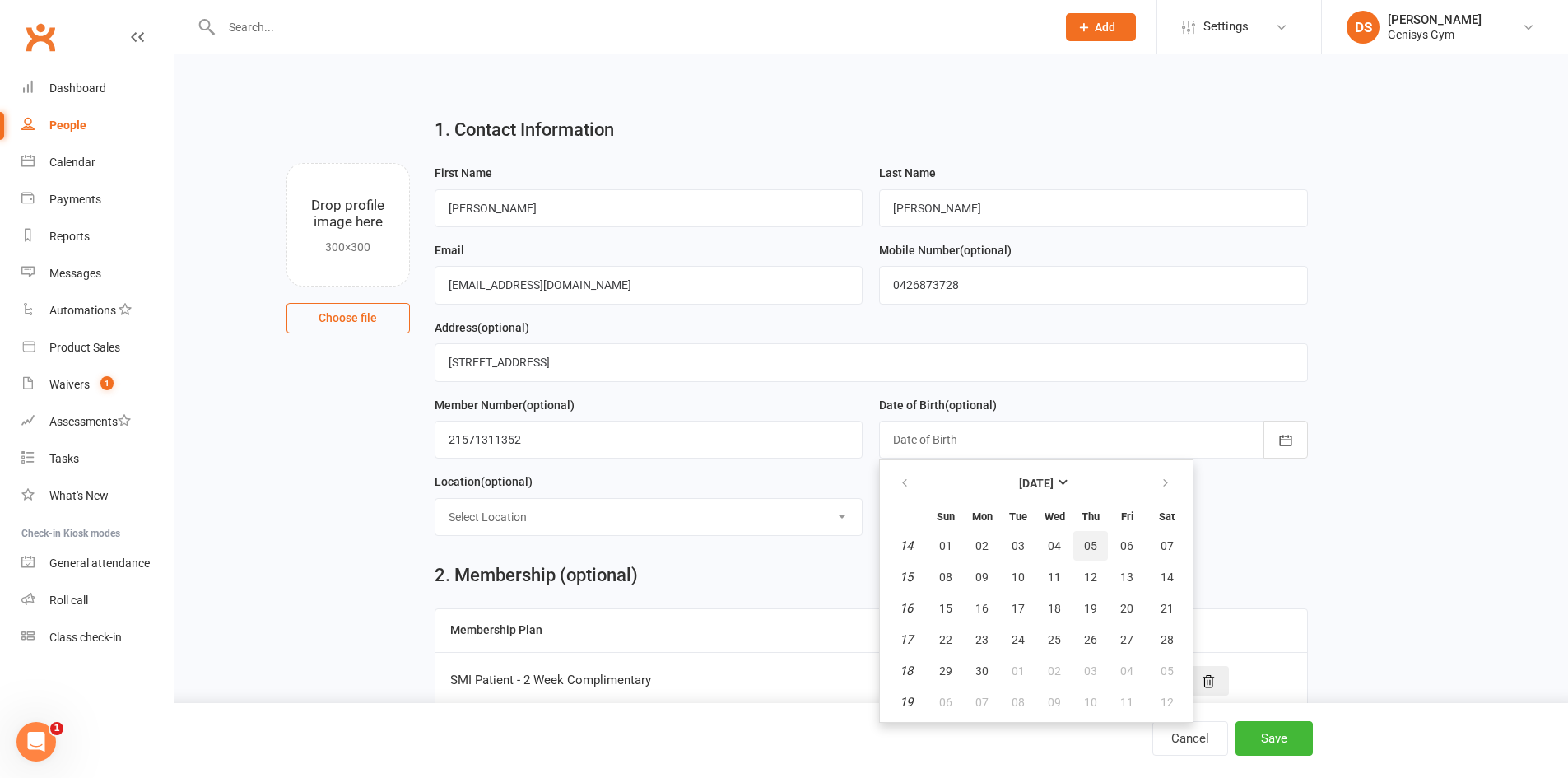
click at [1097, 545] on button "05" at bounding box center [1090, 545] width 34 height 29
type input "[DATE]"
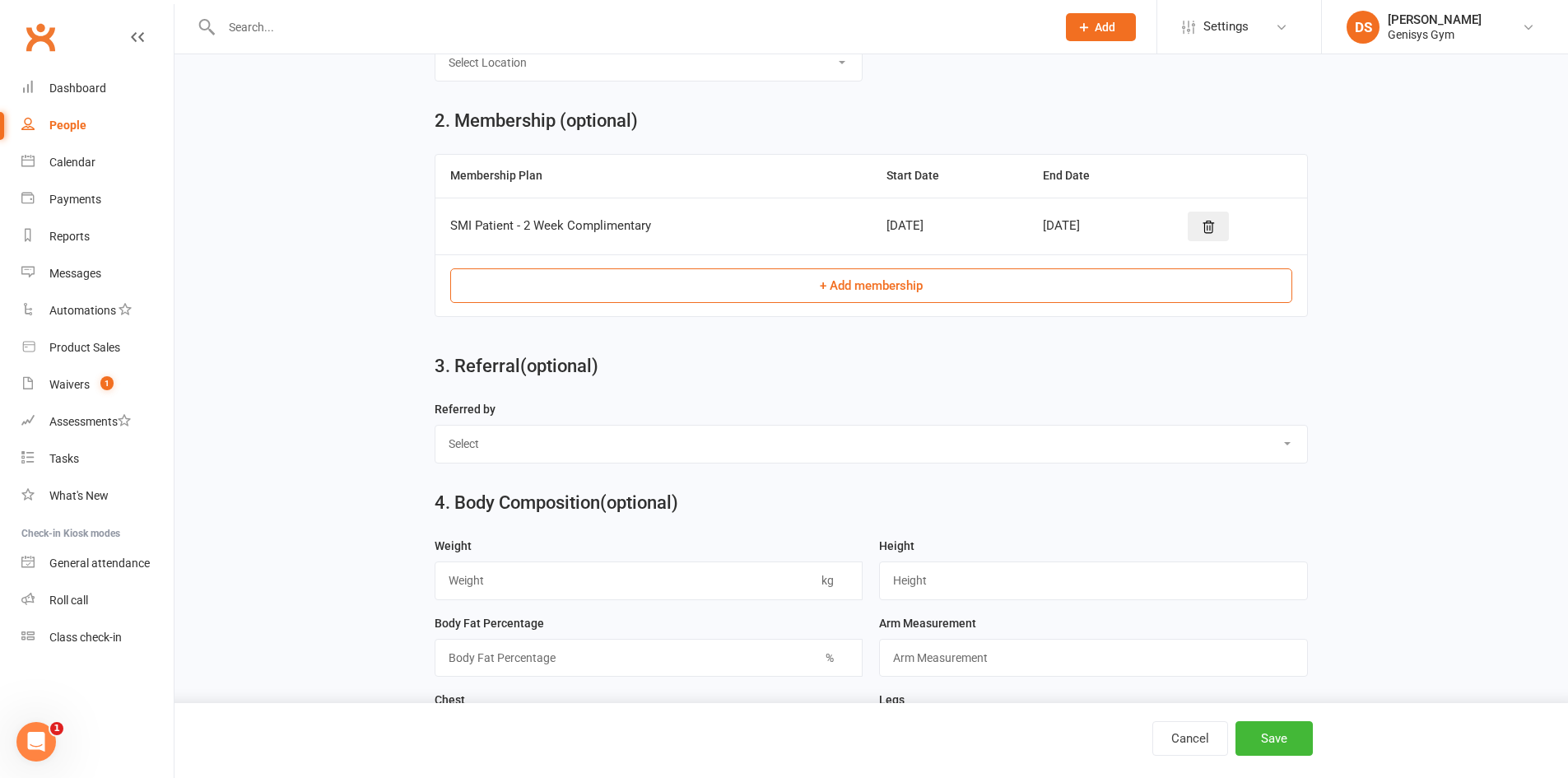
scroll to position [494, 0]
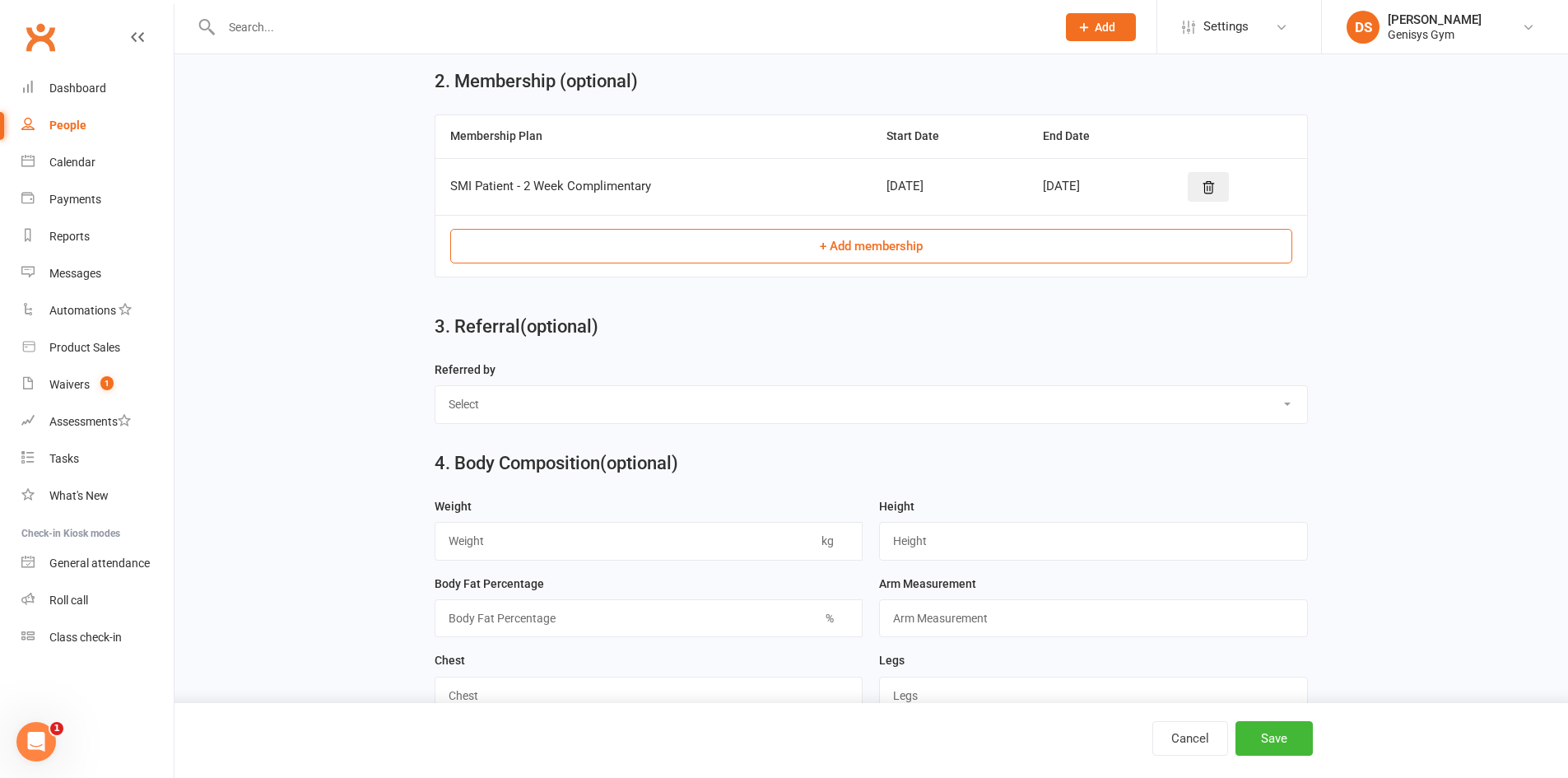
click at [642, 408] on select "Select [PERSON_NAME] [PERSON_NAME] [PERSON_NAME] [PERSON_NAME] Biancka Bowler […" at bounding box center [870, 404] width 871 height 36
click at [363, 504] on main "1. Contact Information Drop profile image here 300×300 Choose file First Name […" at bounding box center [870, 557] width 1347 height 1895
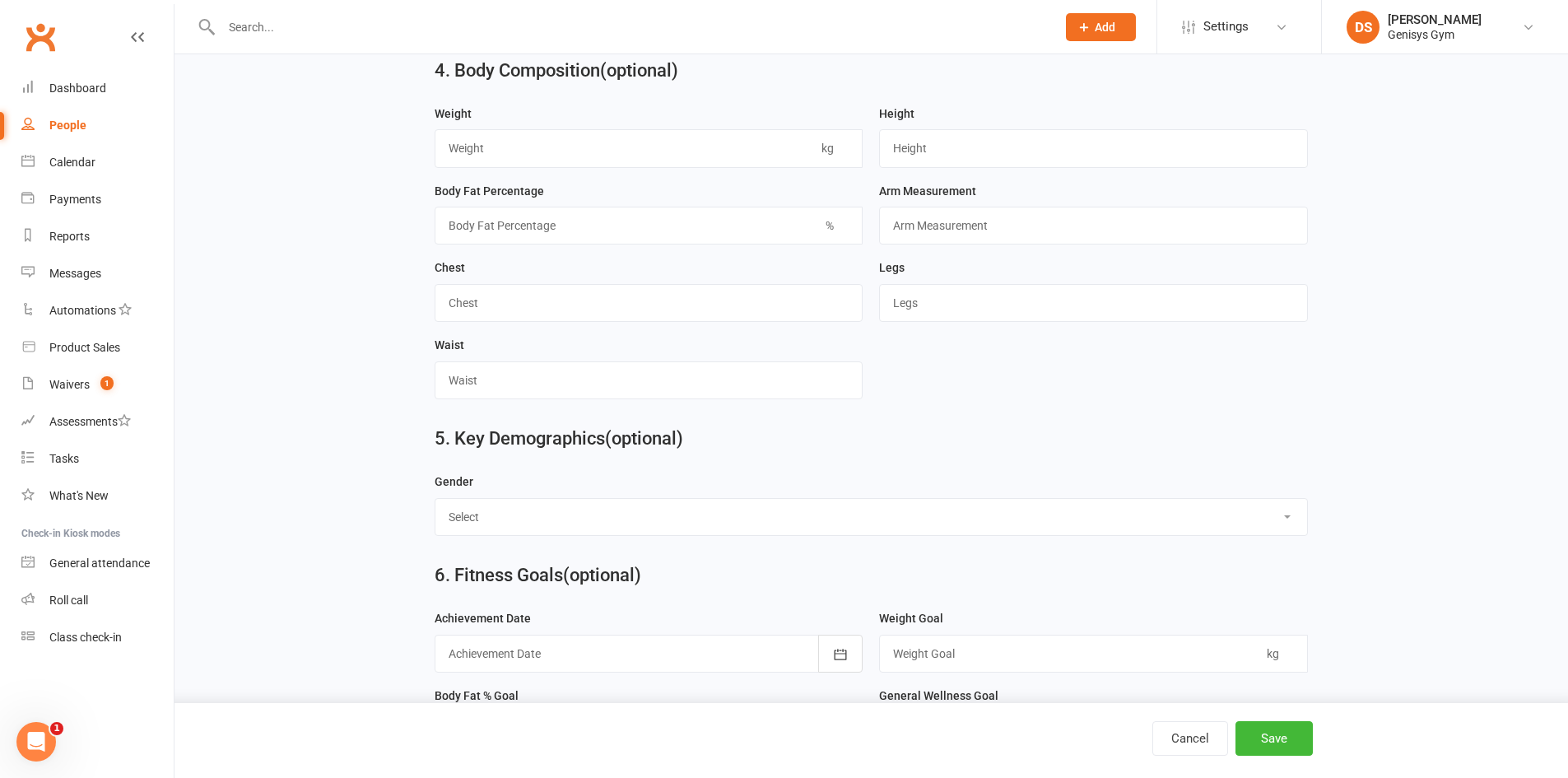
scroll to position [905, 0]
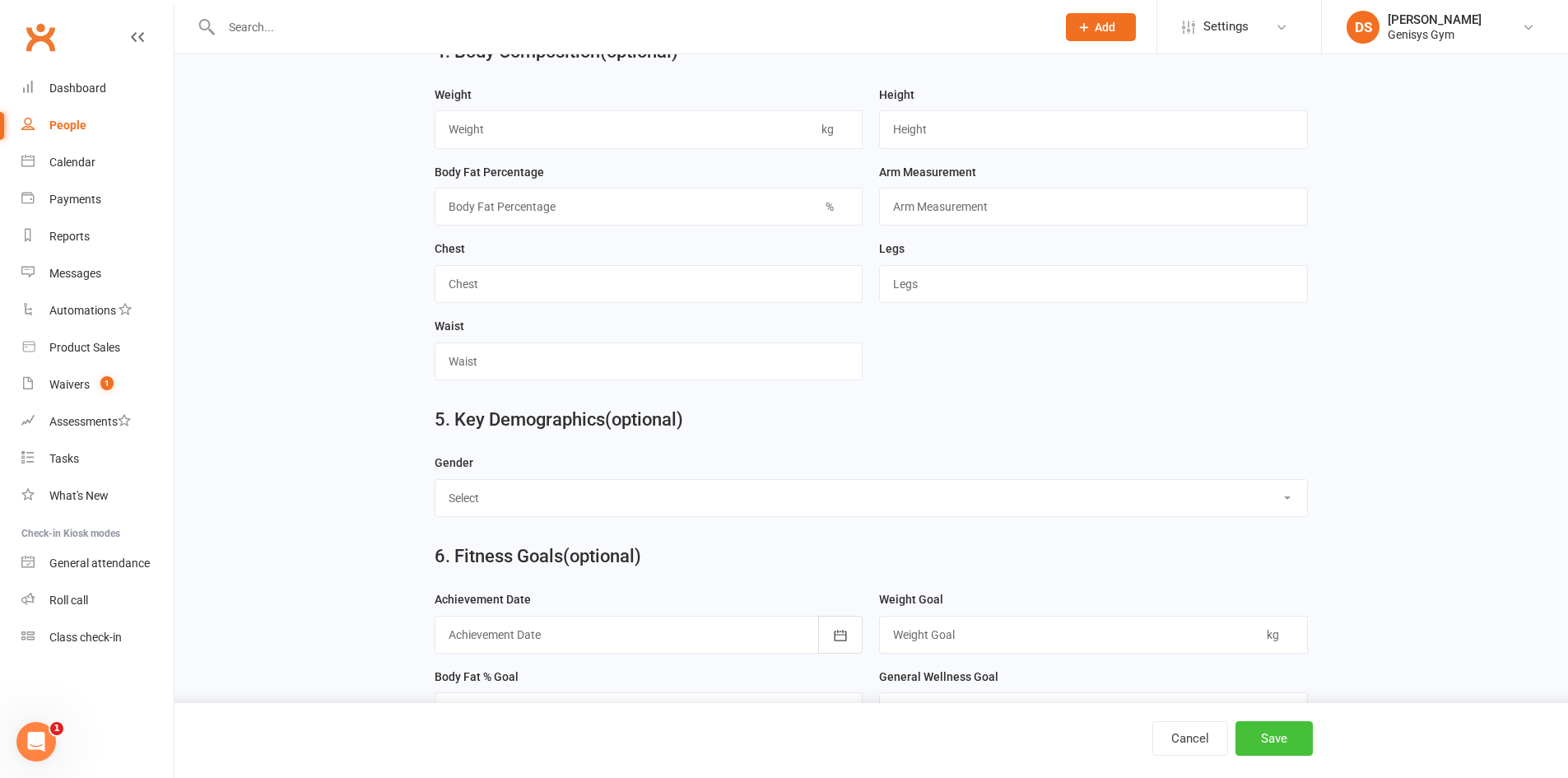
click at [1274, 725] on button "Save" at bounding box center [1273, 738] width 78 height 34
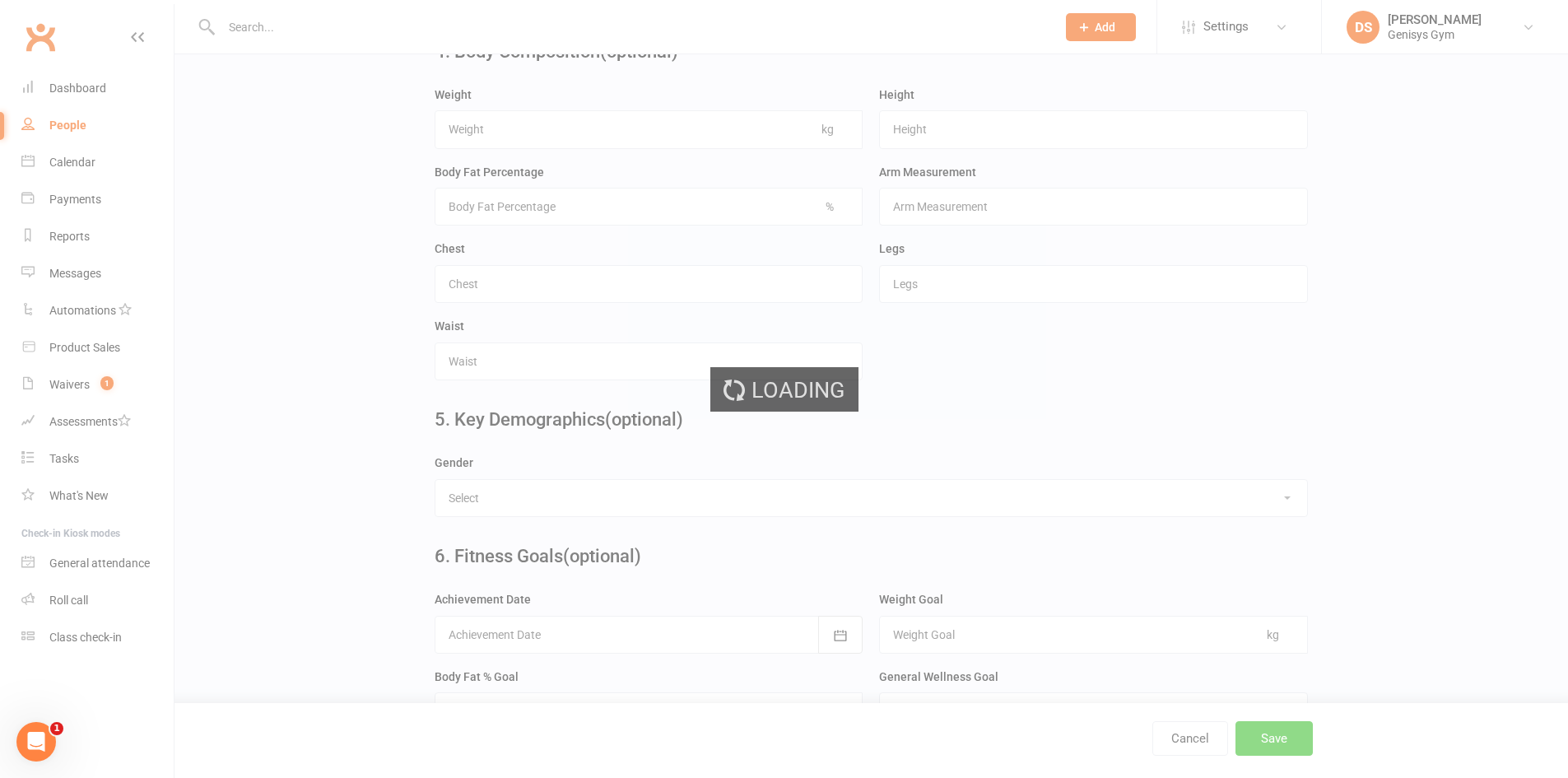
scroll to position [0, 0]
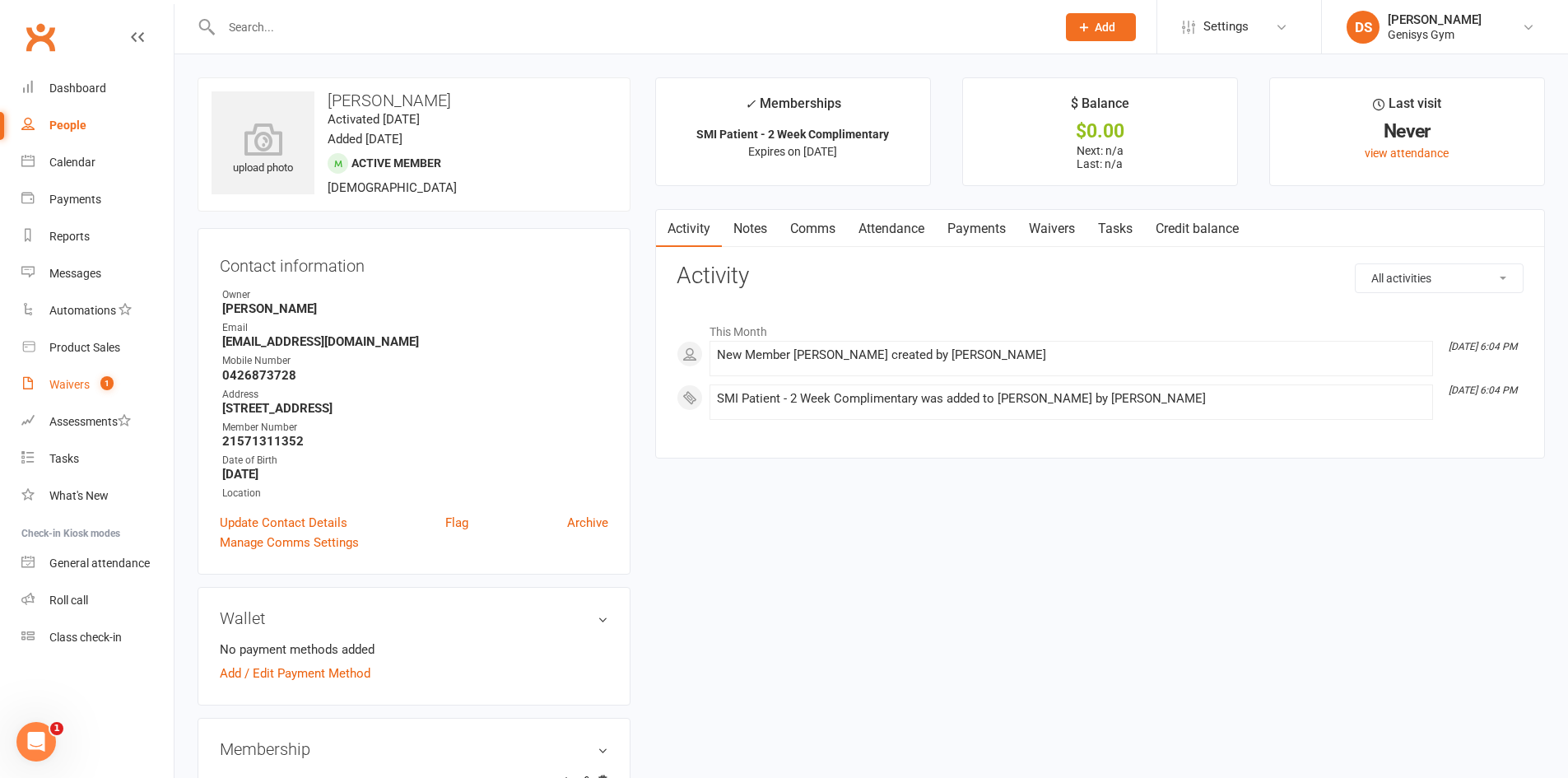
click at [114, 377] on link "Waivers 1" at bounding box center [97, 385] width 152 height 37
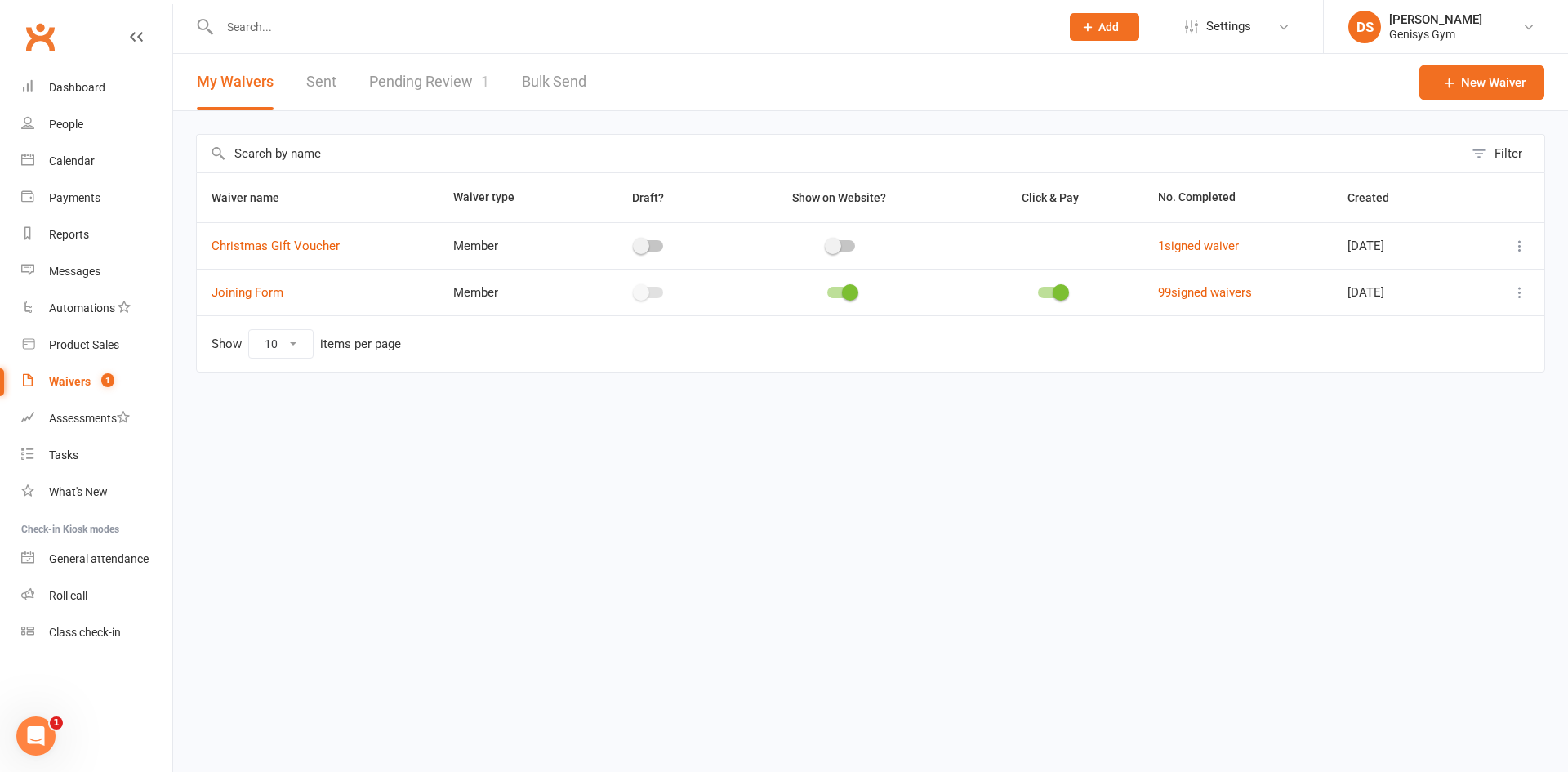
click at [463, 90] on link "Pending Review 1" at bounding box center [429, 82] width 120 height 57
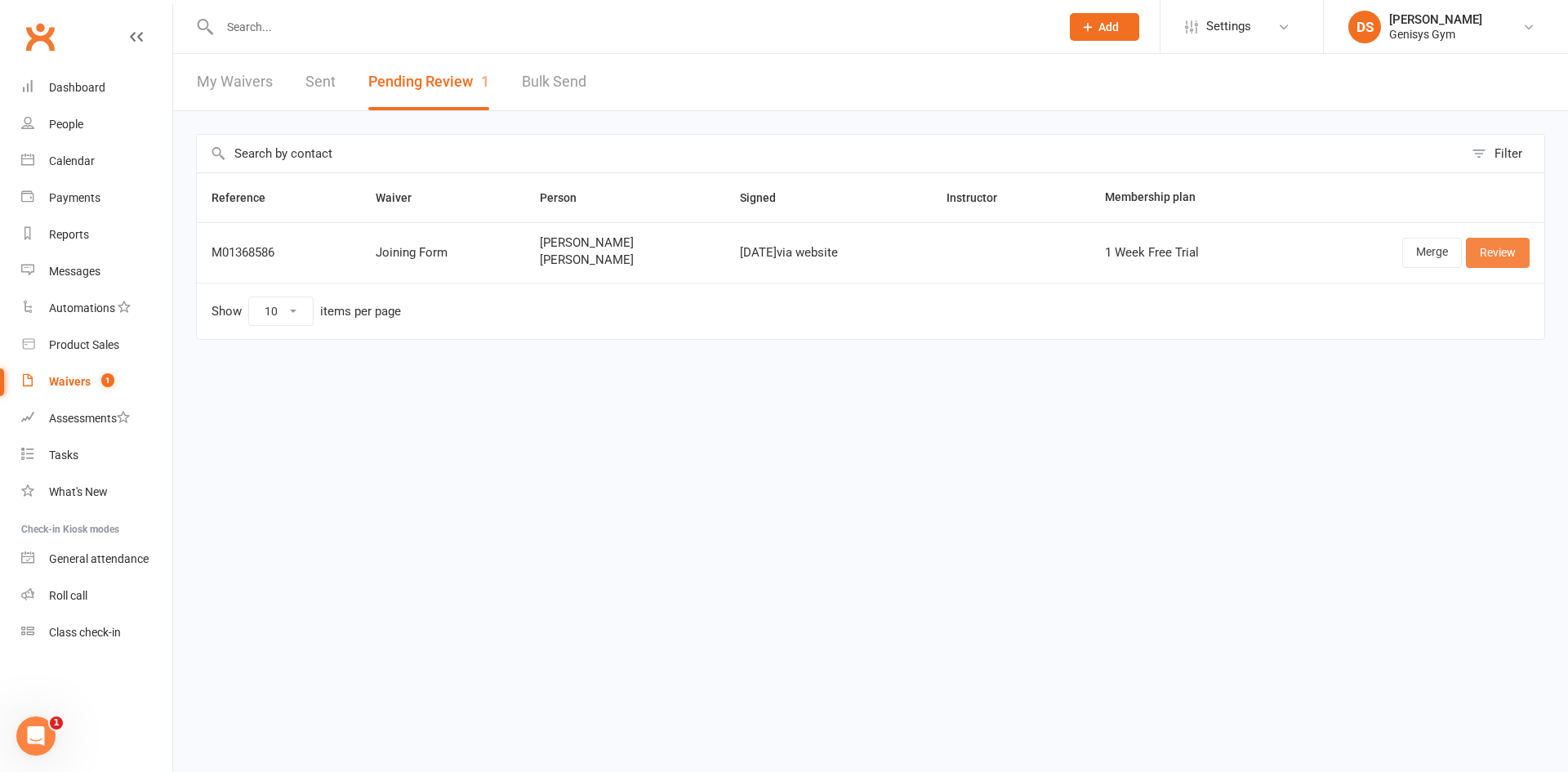
click at [1492, 245] on link "Review" at bounding box center [1498, 252] width 63 height 29
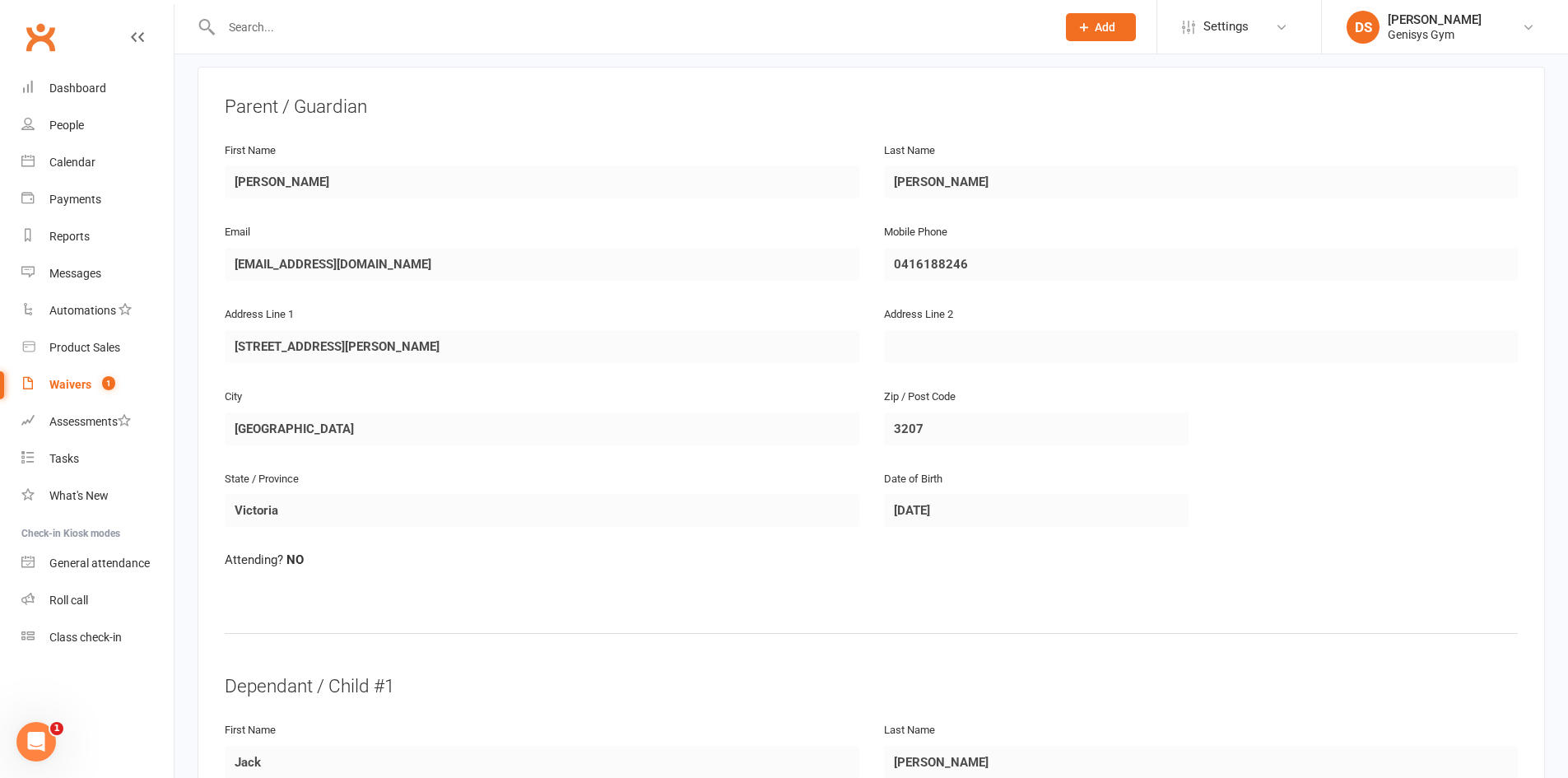
scroll to position [247, 0]
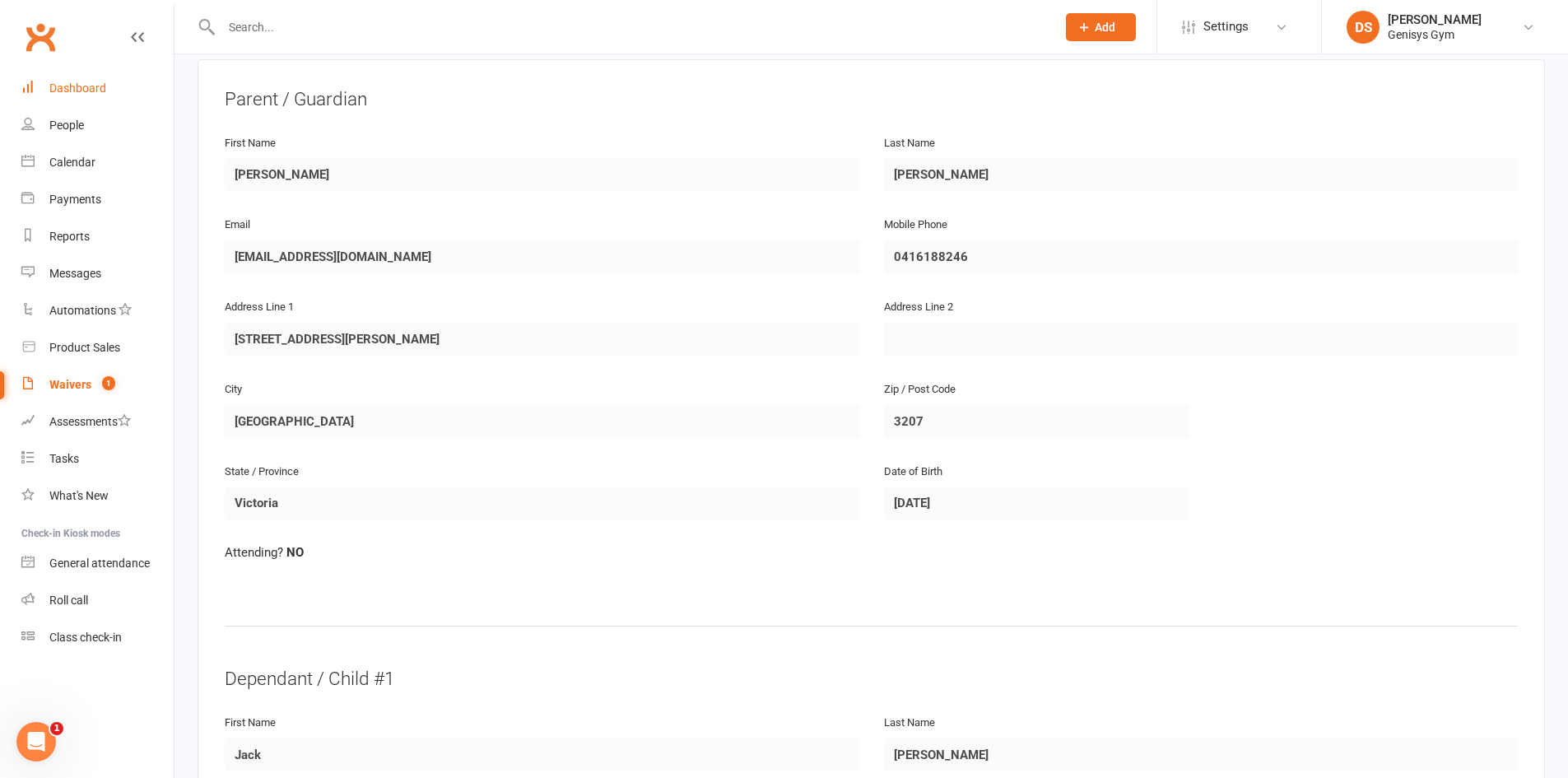
click at [134, 88] on link "Dashboard" at bounding box center [97, 88] width 152 height 37
